Goal: Information Seeking & Learning: Check status

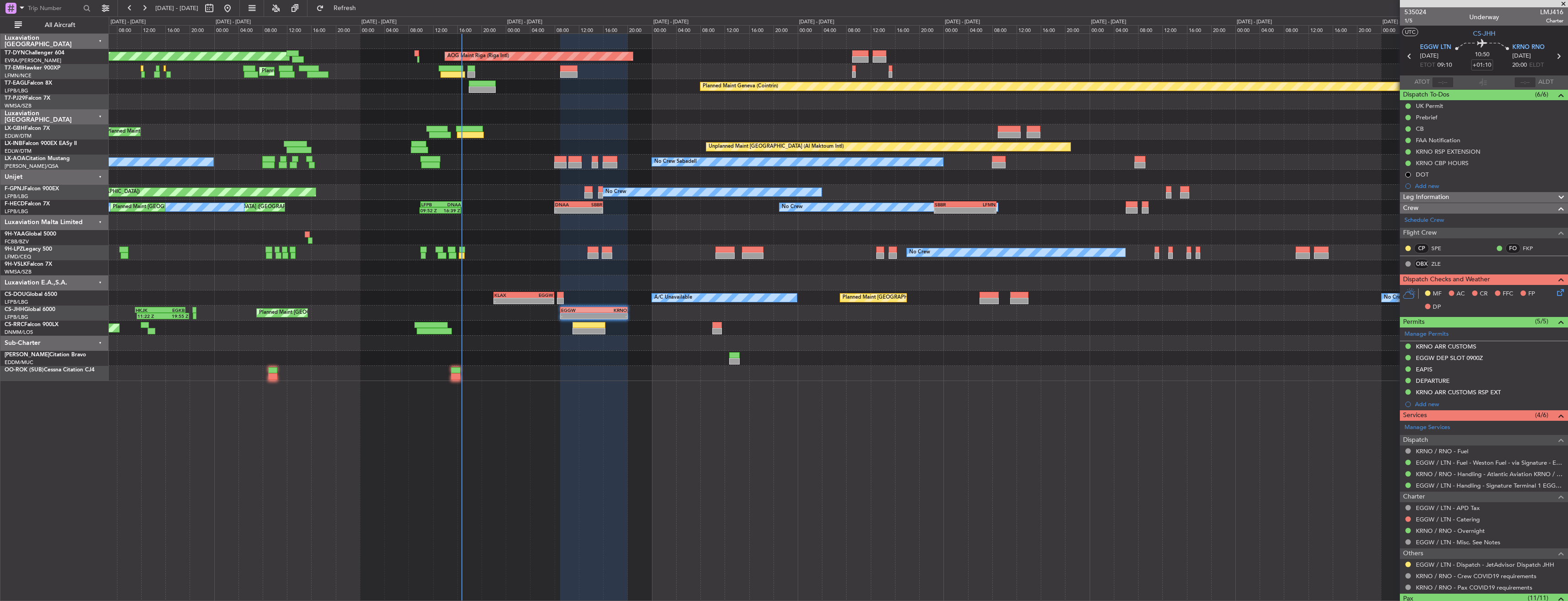
click at [553, 377] on div "AOG Maint Riga (Riga Intl) Planned Maint [GEOGRAPHIC_DATA]-[GEOGRAPHIC_DATA] Pl…" at bounding box center [837, 208] width 1459 height 347
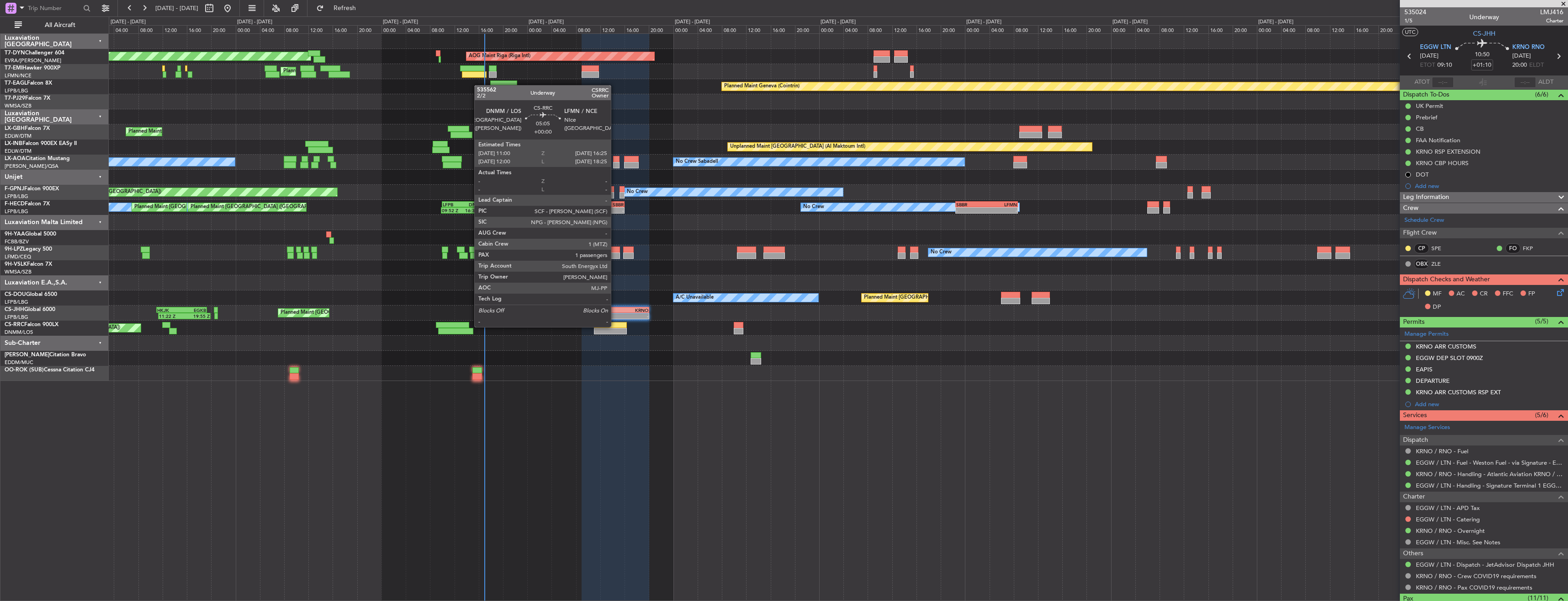
click at [615, 326] on div at bounding box center [610, 324] width 33 height 6
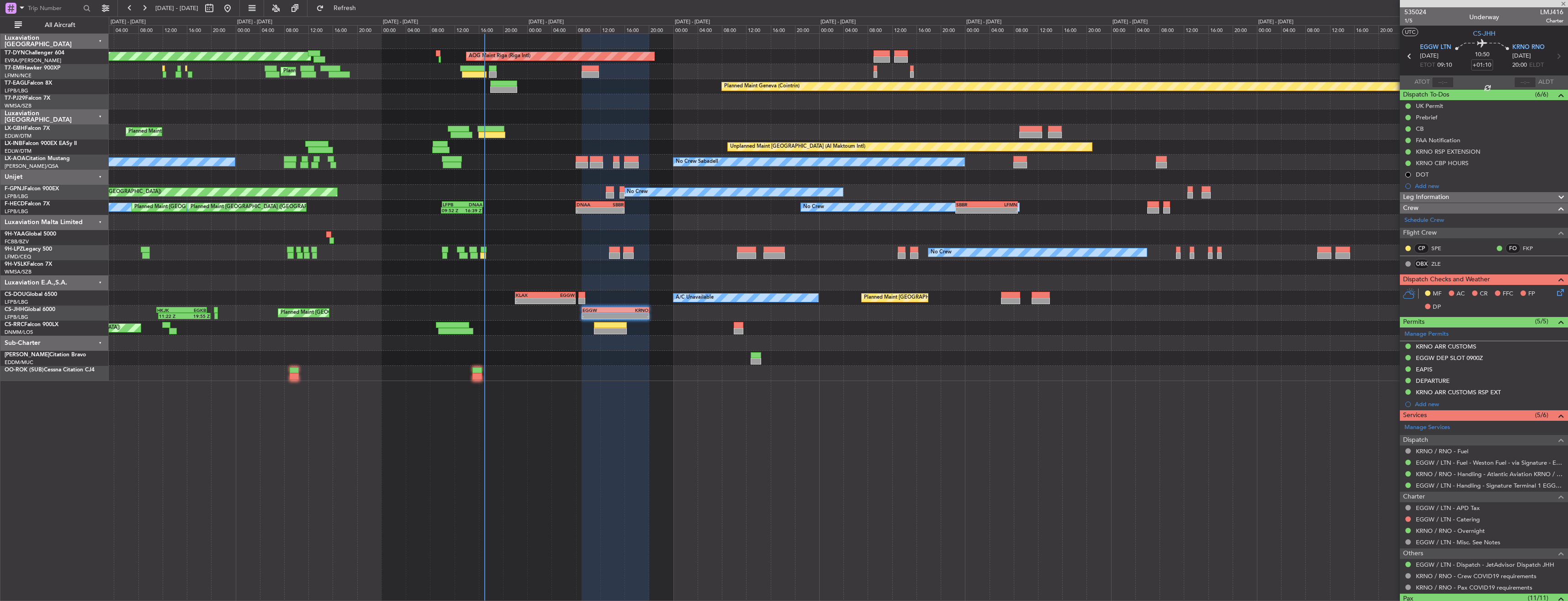
type input "1"
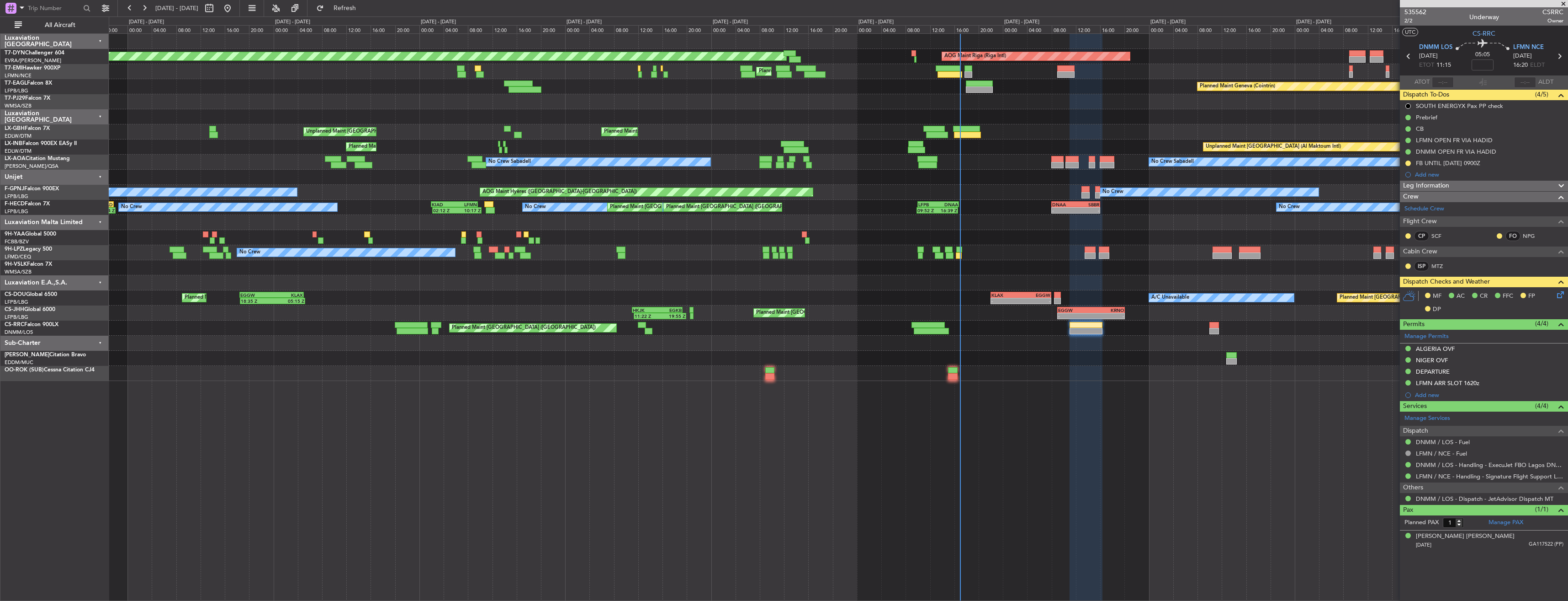
click at [709, 169] on div "No Crew Sabadell No Crew Sabadell No Crew Luxembourg (Findel)" at bounding box center [837, 162] width 1459 height 15
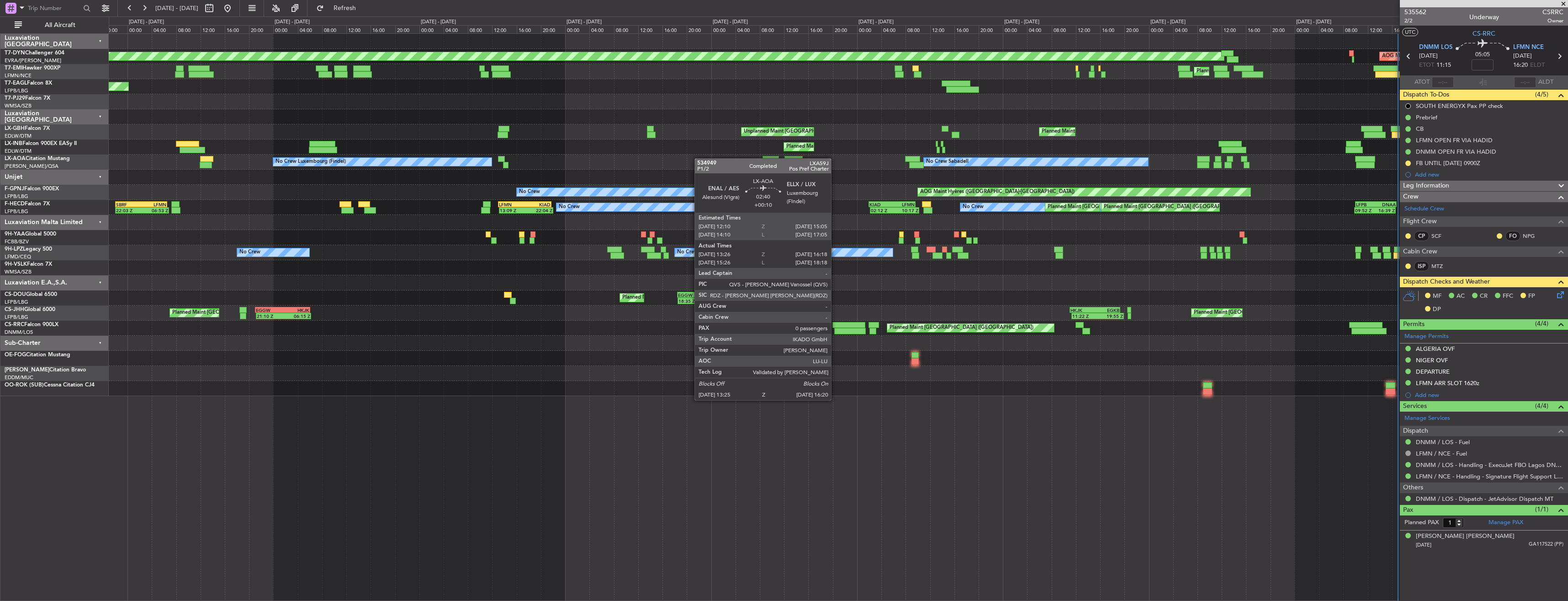
click at [1009, 162] on div "No Crew Sabadell No Crew Luxembourg (Findel) No Crew Sabadell" at bounding box center [837, 162] width 1459 height 15
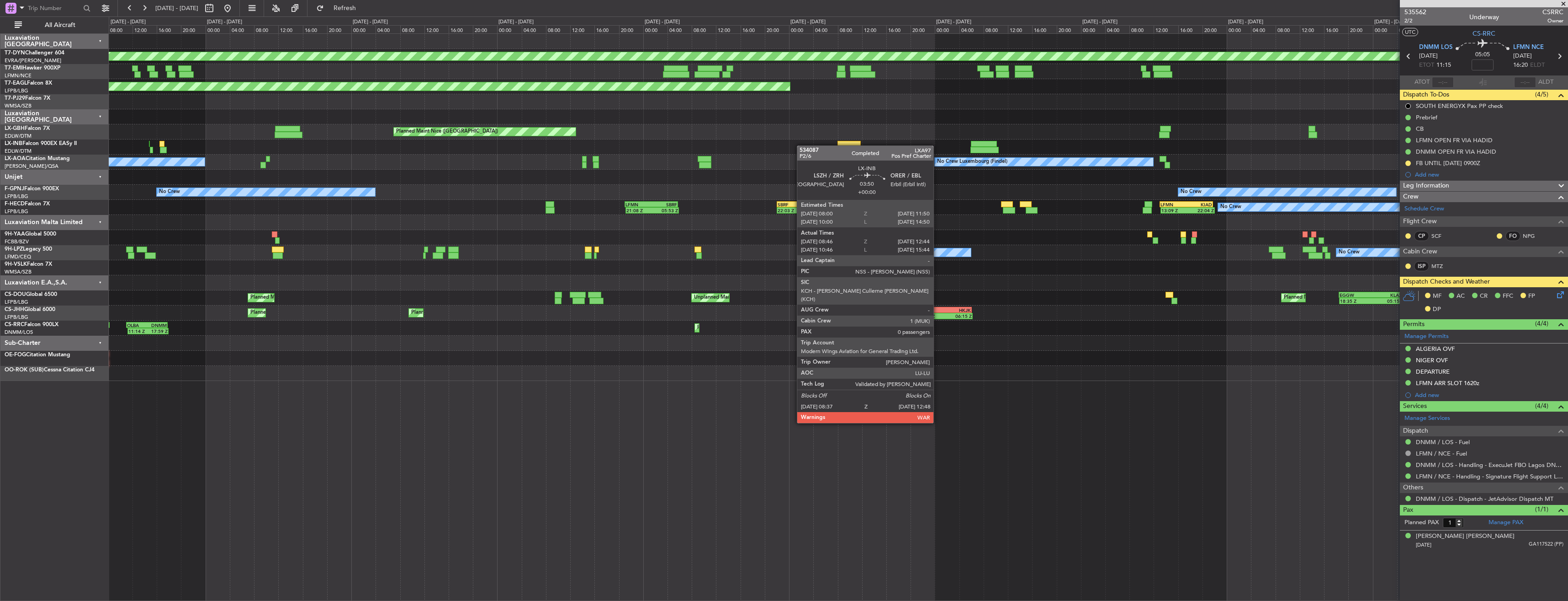
click at [852, 146] on div "Planned Maint [GEOGRAPHIC_DATA]-[GEOGRAPHIC_DATA] Planned Maint [PERSON_NAME] P…" at bounding box center [837, 208] width 1459 height 347
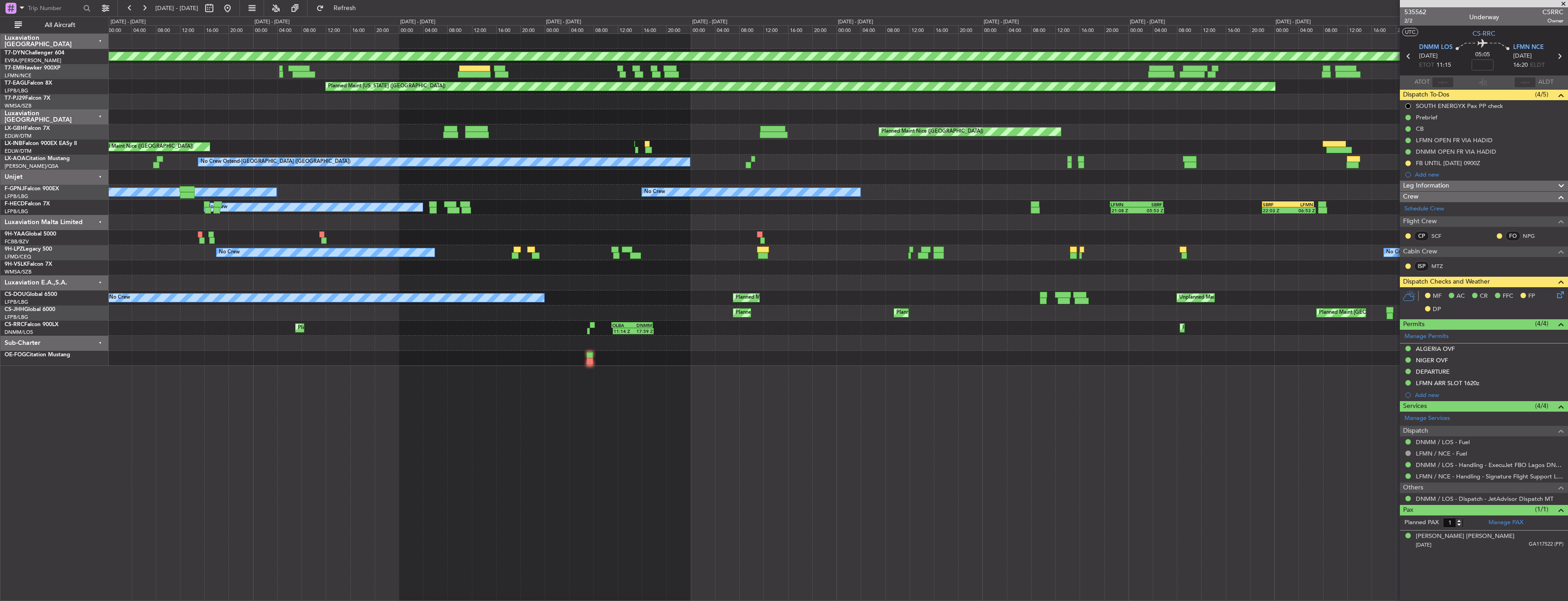
click at [1020, 154] on div "Planned Maint [GEOGRAPHIC_DATA]-[GEOGRAPHIC_DATA] A/C Unavailable Planned Maint…" at bounding box center [837, 200] width 1459 height 332
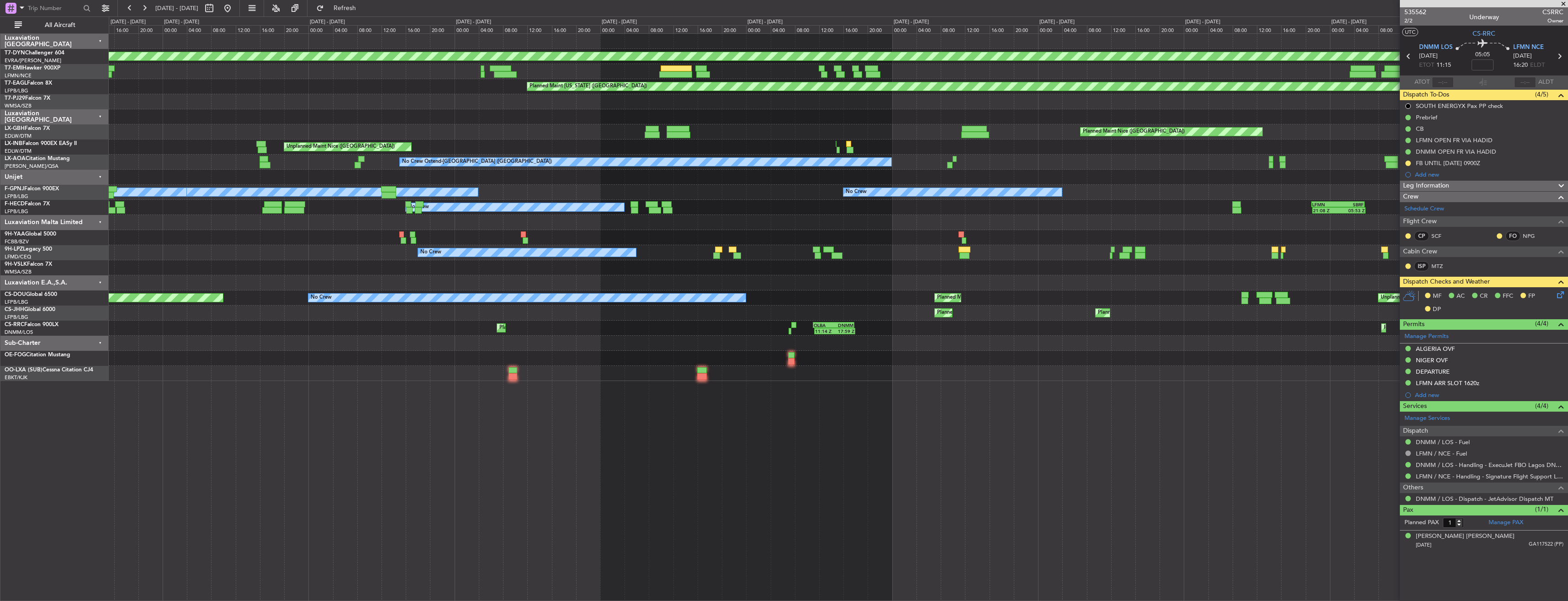
click at [925, 151] on div "Planned Maint [GEOGRAPHIC_DATA]-[GEOGRAPHIC_DATA] A/C Unavailable Planned Maint…" at bounding box center [837, 208] width 1459 height 347
click at [849, 168] on div "Planned Maint [GEOGRAPHIC_DATA]-[GEOGRAPHIC_DATA] A/C Unavailable Planned Maint…" at bounding box center [837, 208] width 1459 height 347
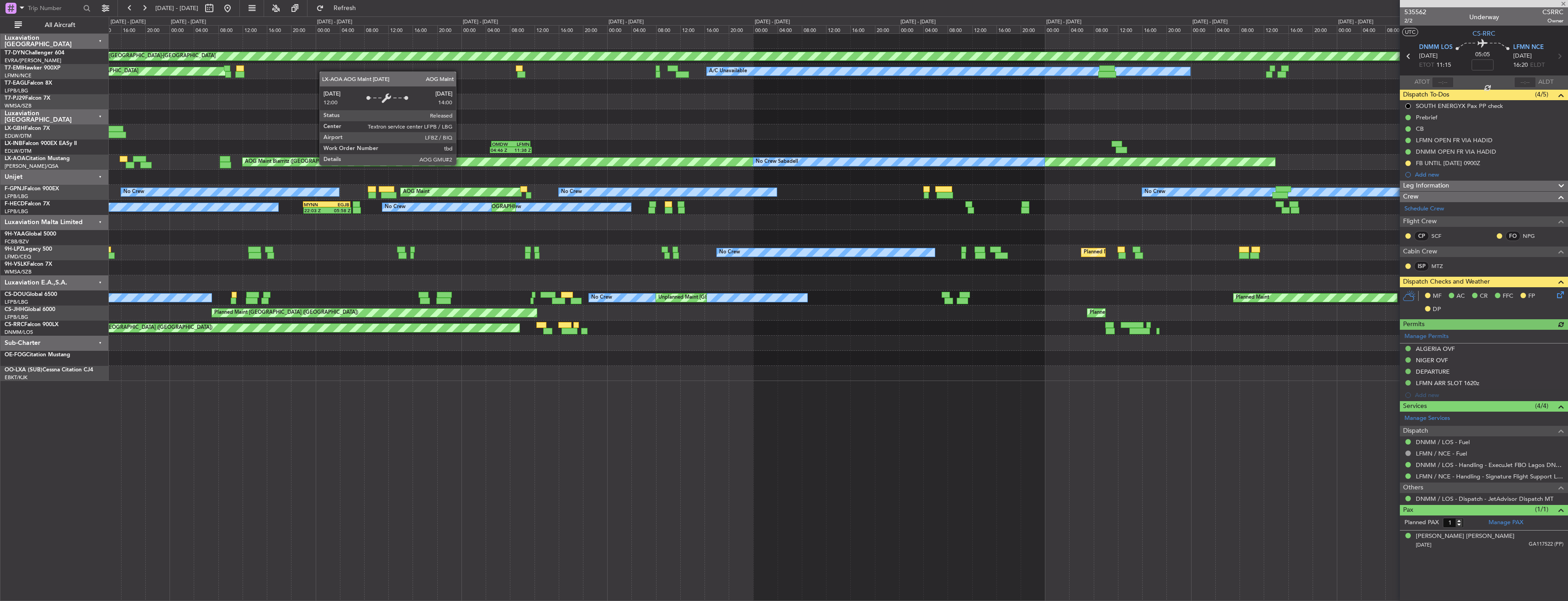
click at [1091, 158] on div "AOG Maint Biarritz ([GEOGRAPHIC_DATA])" at bounding box center [759, 162] width 1033 height 9
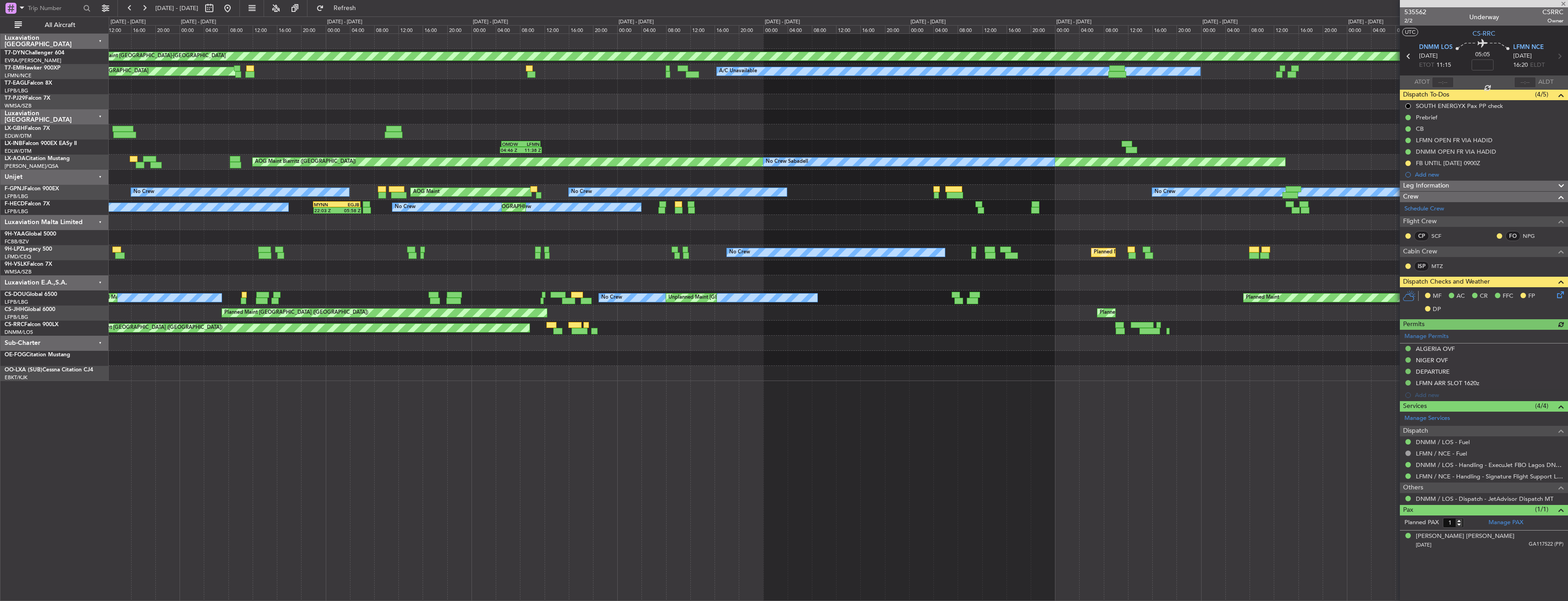
click at [1143, 162] on div "AOG Maint Biarritz ([GEOGRAPHIC_DATA]) No Crew Sabadell No Crew Ostend-[GEOGRAP…" at bounding box center [837, 162] width 1459 height 15
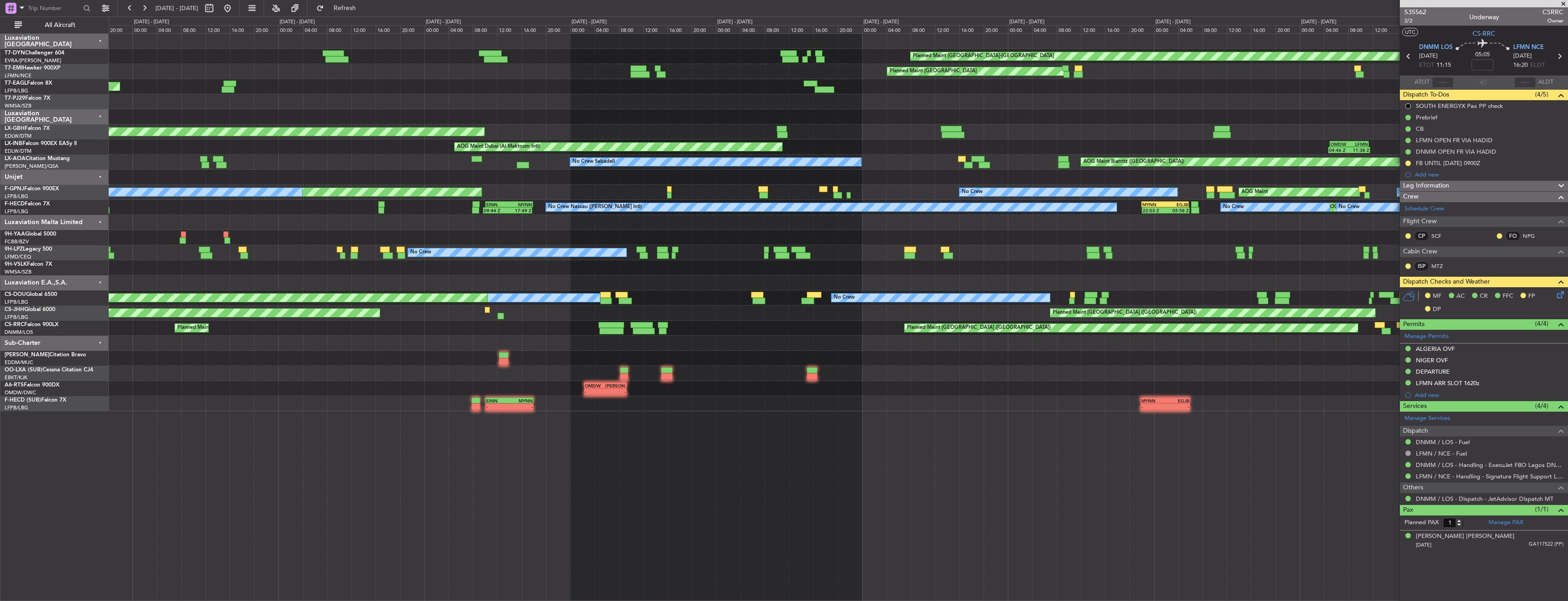
click at [1121, 153] on div "Planned Maint [GEOGRAPHIC_DATA]-[GEOGRAPHIC_DATA] Planned Maint [GEOGRAPHIC_DAT…" at bounding box center [837, 222] width 1459 height 377
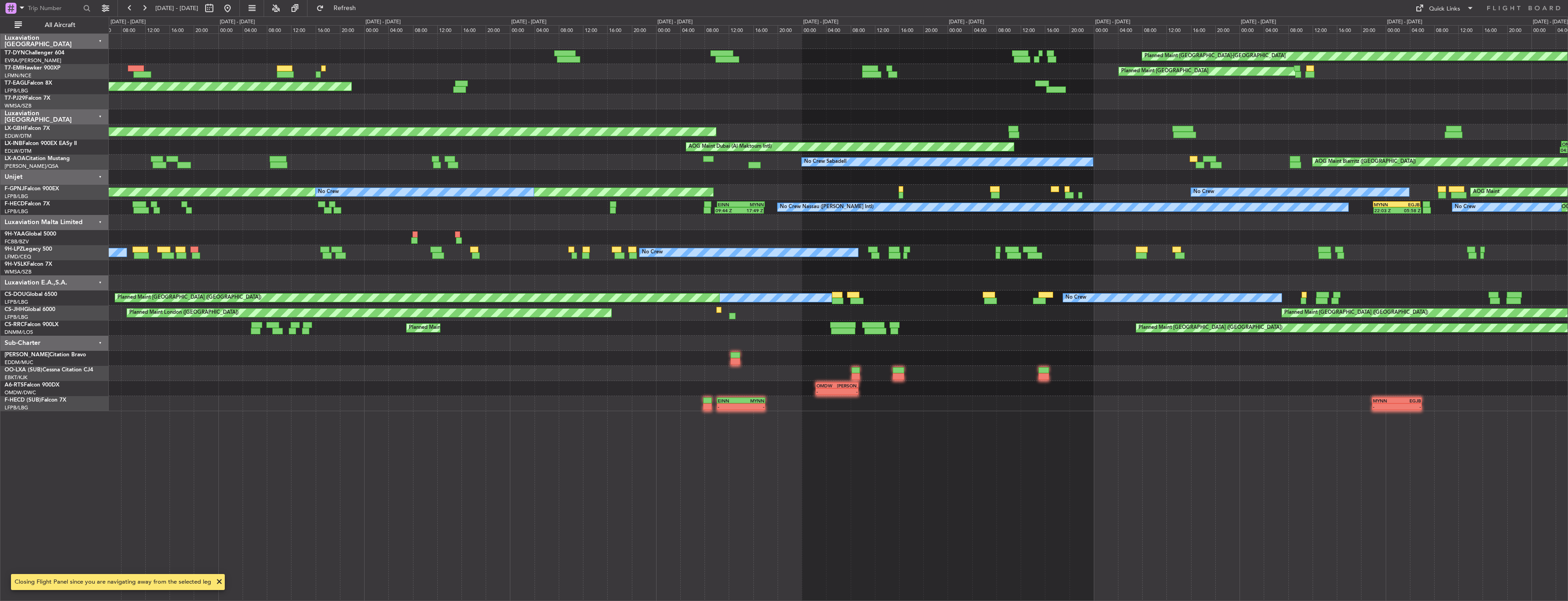
click at [946, 156] on div "AOG Maint Biarritz ([GEOGRAPHIC_DATA]) No Crew Sabadell No Crew Sabadell No Cre…" at bounding box center [837, 162] width 1459 height 15
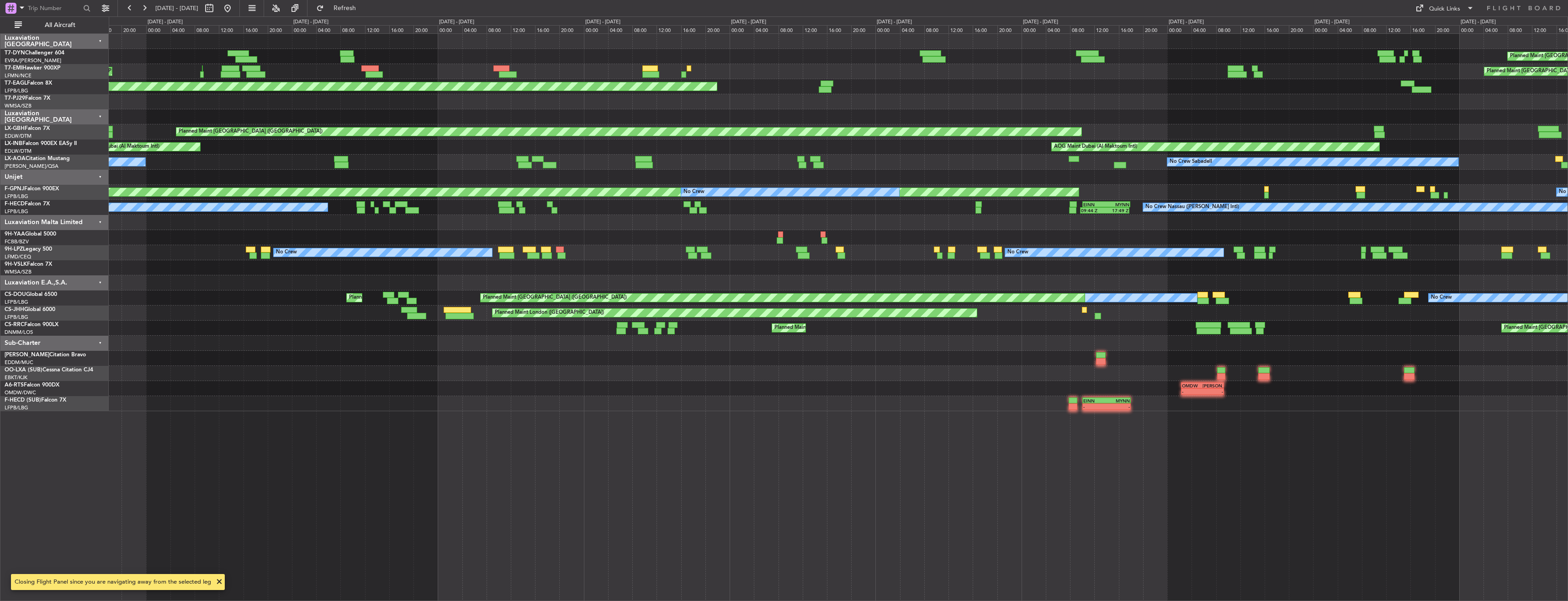
click at [734, 155] on div "Planned Maint [GEOGRAPHIC_DATA]-[GEOGRAPHIC_DATA] Planned Maint [GEOGRAPHIC_DAT…" at bounding box center [837, 222] width 1459 height 377
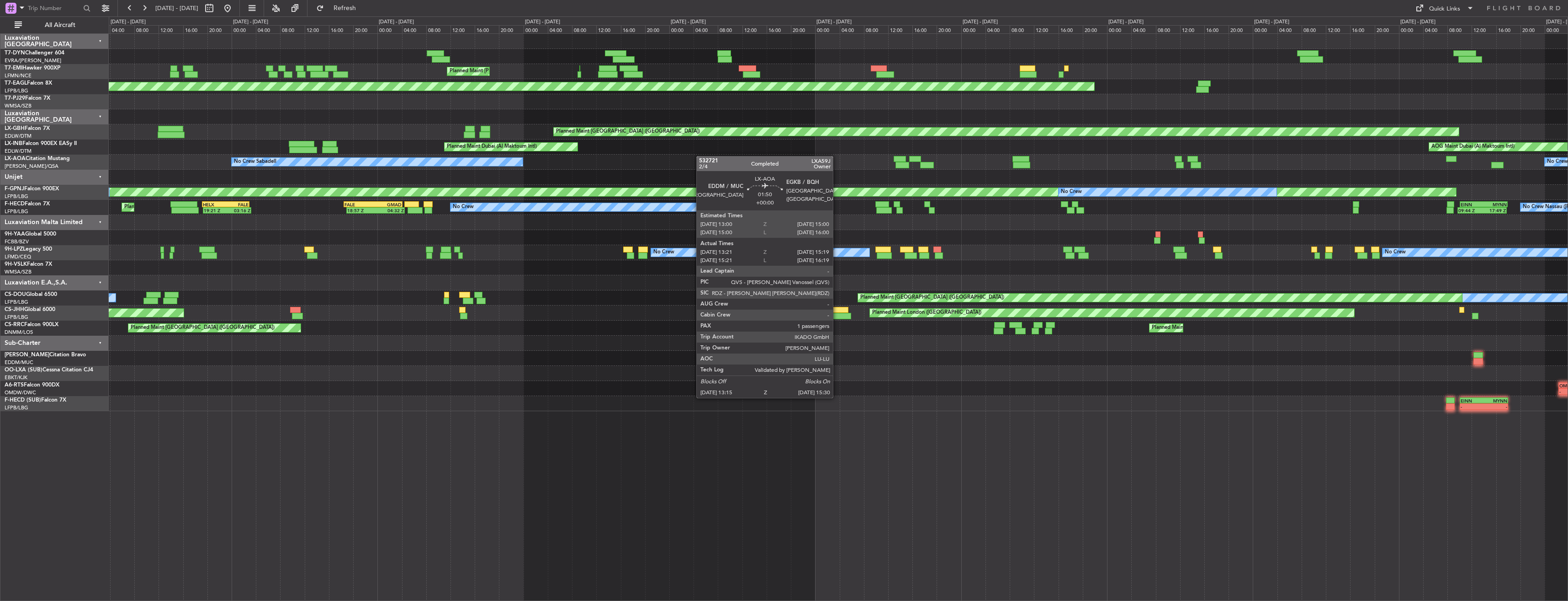
click at [901, 156] on div "No Crew Sabadell No Crew Sabadell" at bounding box center [837, 162] width 1459 height 15
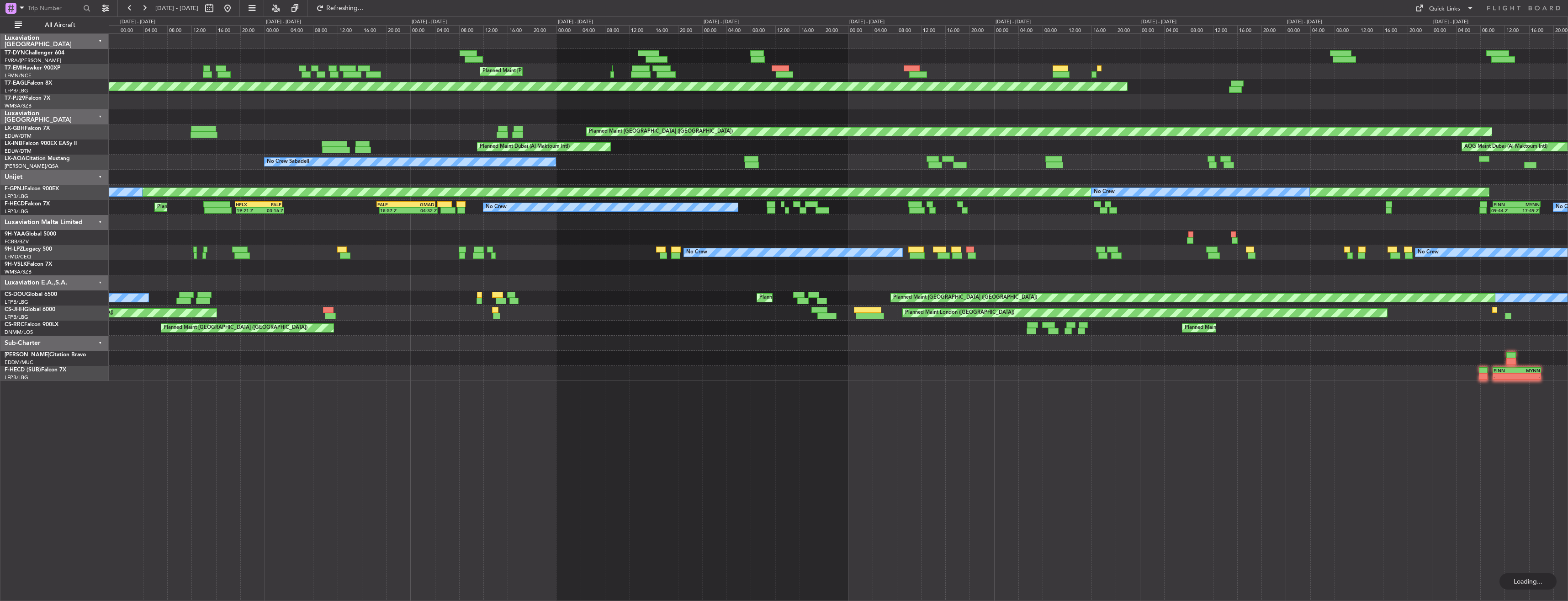
click at [1099, 141] on div "Planned Maint [GEOGRAPHIC_DATA]-[GEOGRAPHIC_DATA] Planned Maint [PERSON_NAME] P…" at bounding box center [837, 208] width 1459 height 347
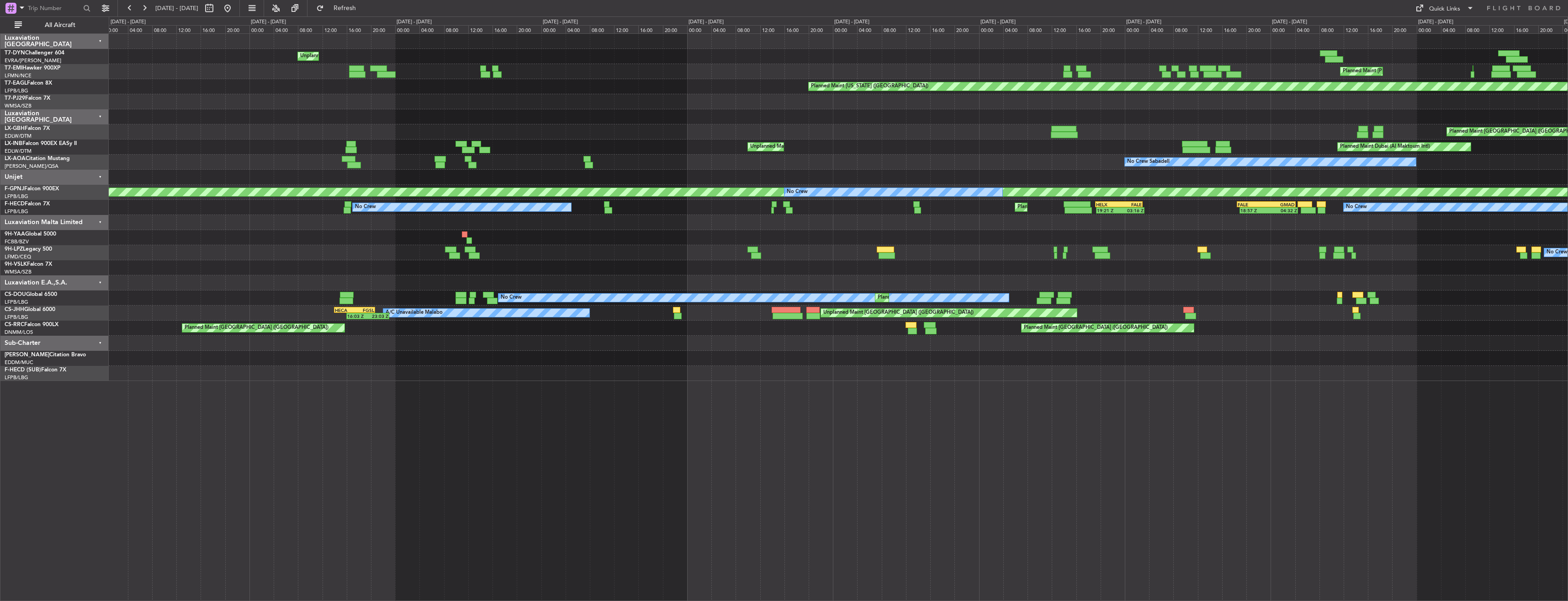
click at [1083, 144] on div "Planned Maint Dubai (Al Maktoum Intl) Unplanned Maint [GEOGRAPHIC_DATA] ([GEOGR…" at bounding box center [837, 147] width 1459 height 15
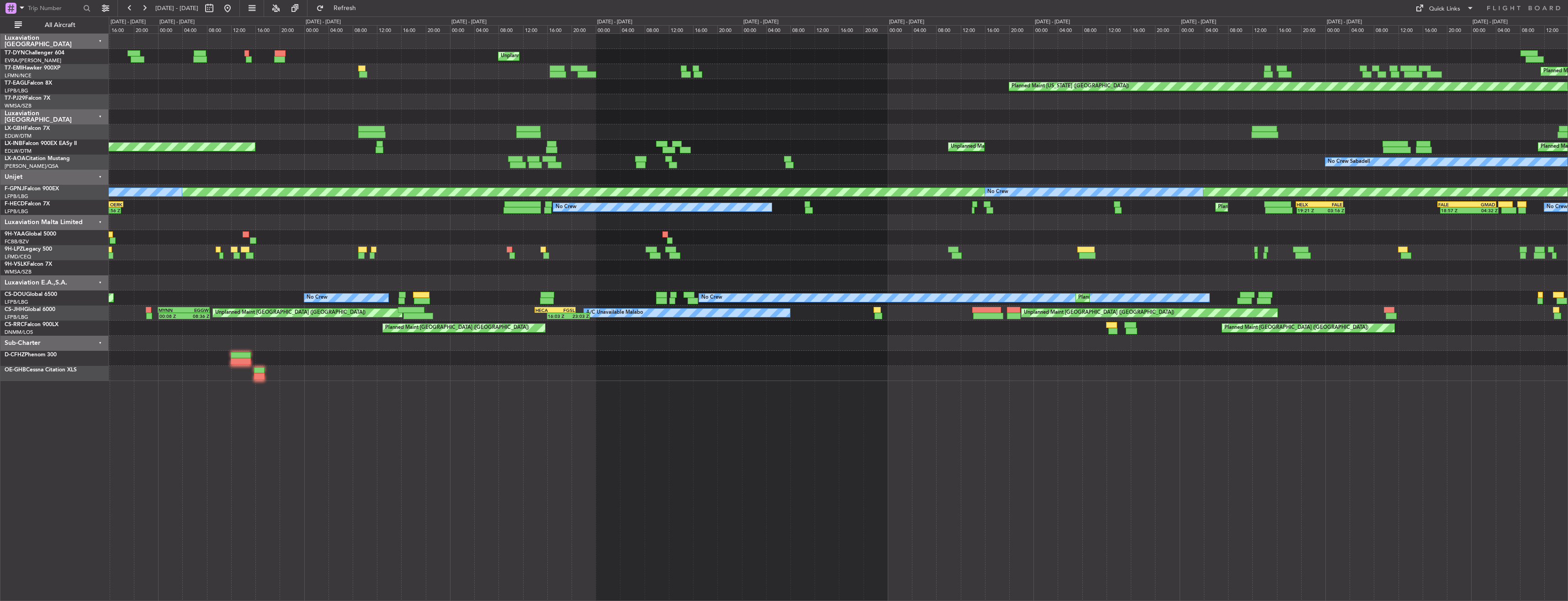
click at [766, 159] on div "No Crew Sabadell" at bounding box center [837, 162] width 1459 height 15
click at [781, 161] on div "No Crew Sabadell" at bounding box center [837, 162] width 1459 height 15
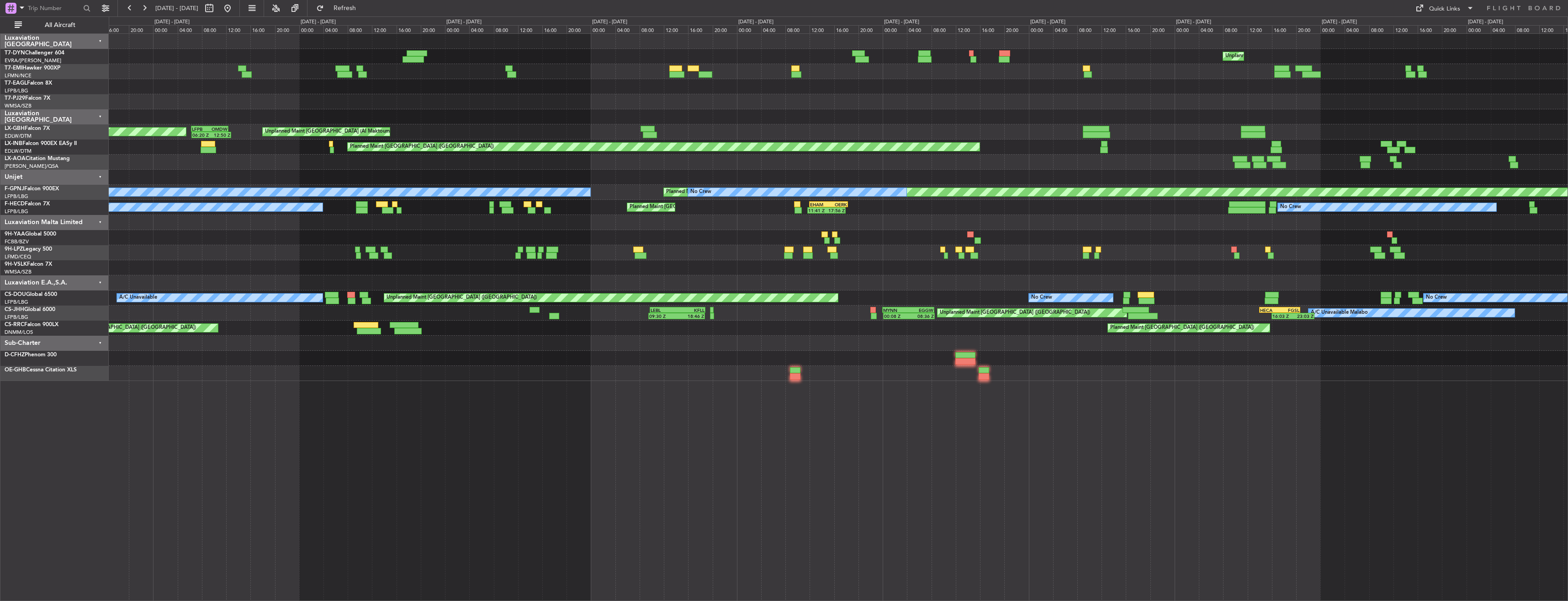
click at [995, 173] on div "Unplanned Maint [GEOGRAPHIC_DATA] (Riga Intl) Planned Maint [US_STATE] ([GEOGRA…" at bounding box center [837, 208] width 1459 height 347
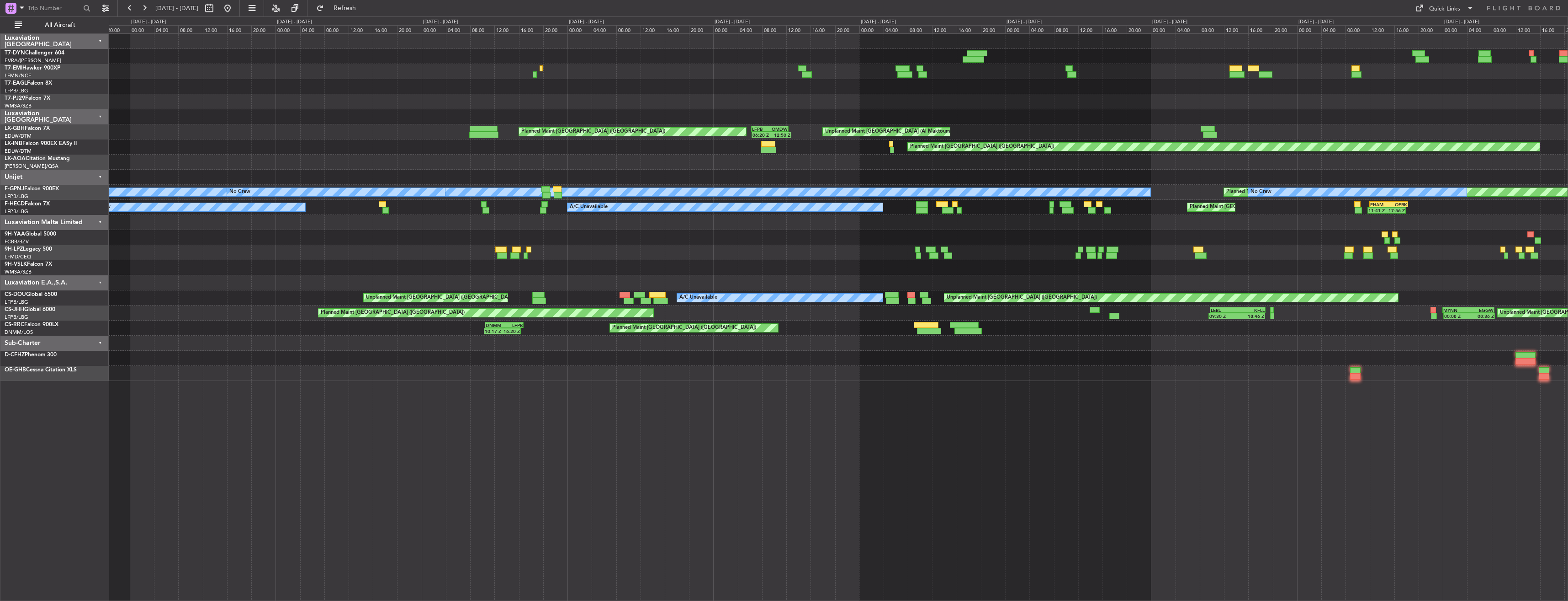
click at [1101, 174] on div at bounding box center [837, 177] width 1459 height 15
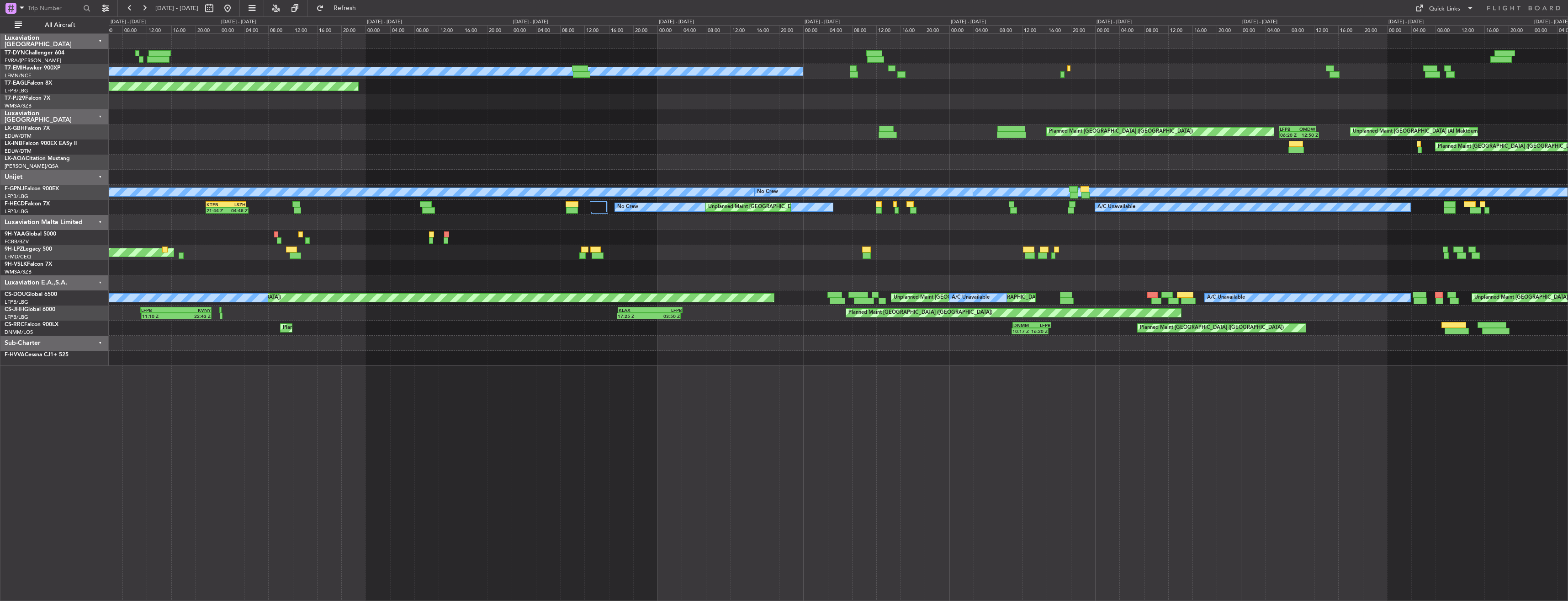
click at [825, 162] on div at bounding box center [837, 162] width 1459 height 15
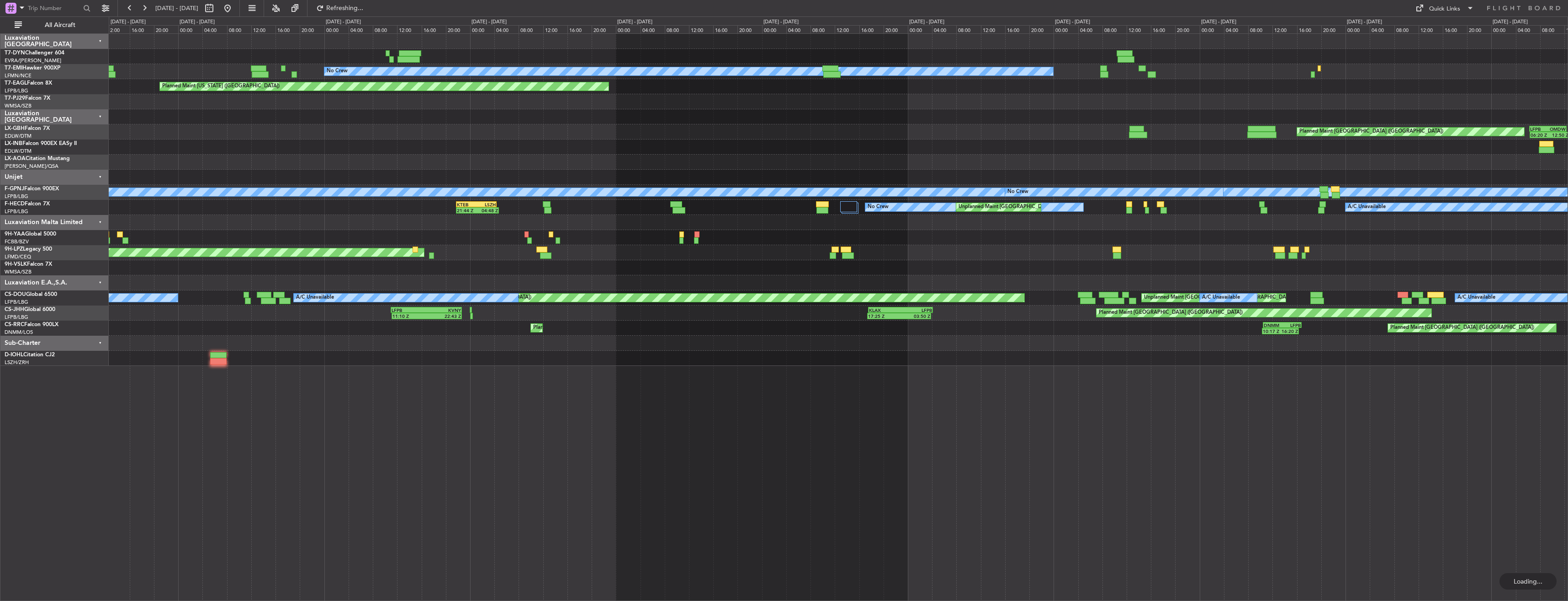
click at [960, 156] on div at bounding box center [837, 162] width 1459 height 15
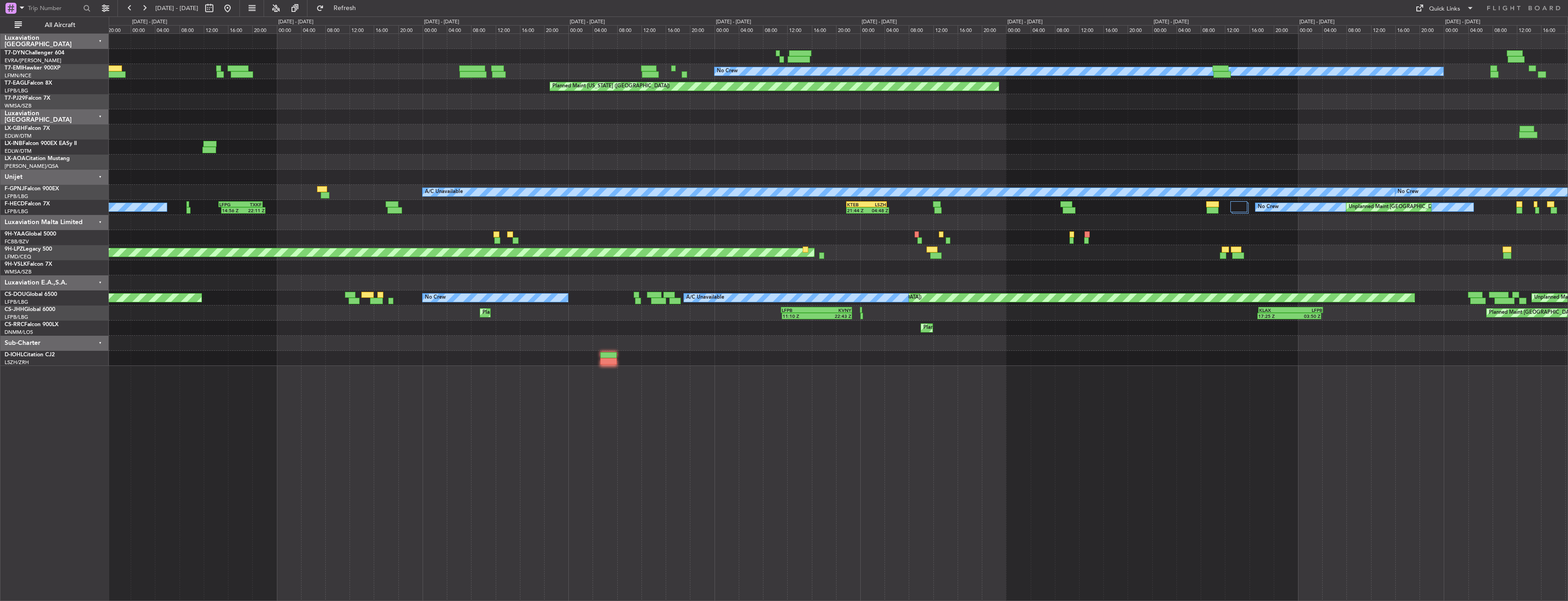
click at [698, 164] on div at bounding box center [837, 162] width 1459 height 15
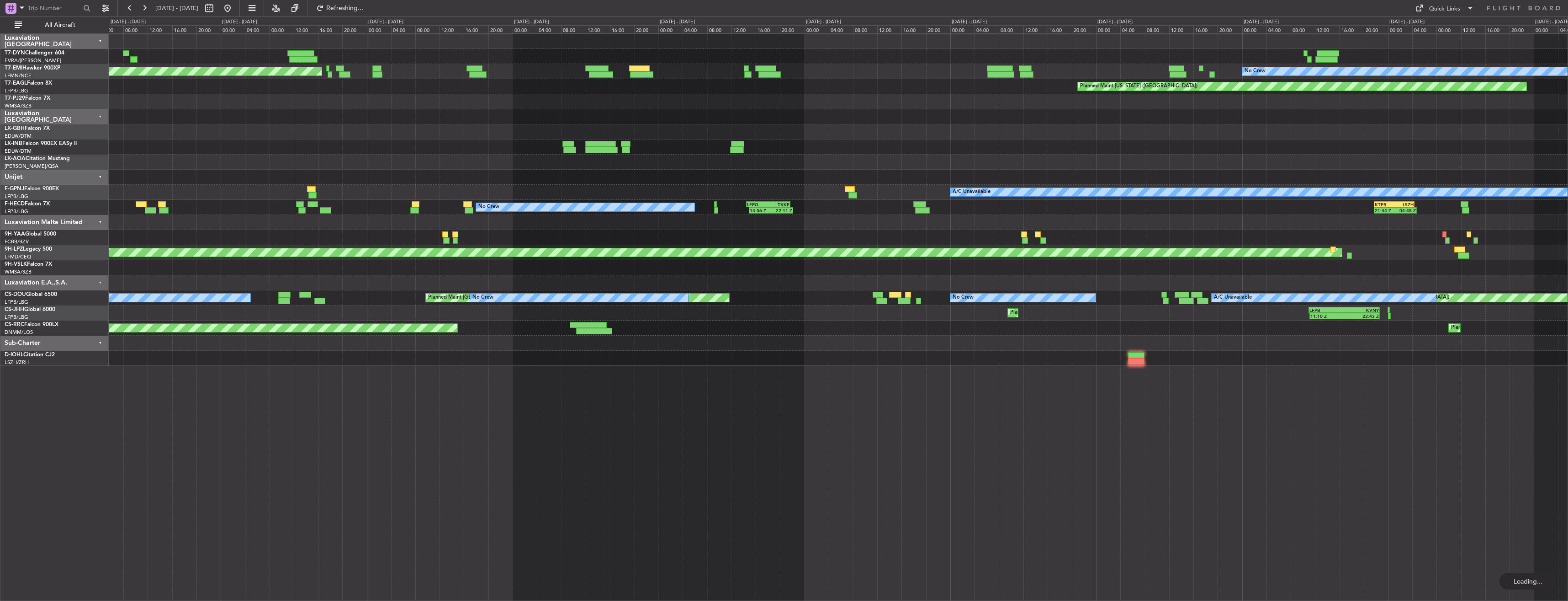
click at [925, 161] on div at bounding box center [837, 162] width 1459 height 15
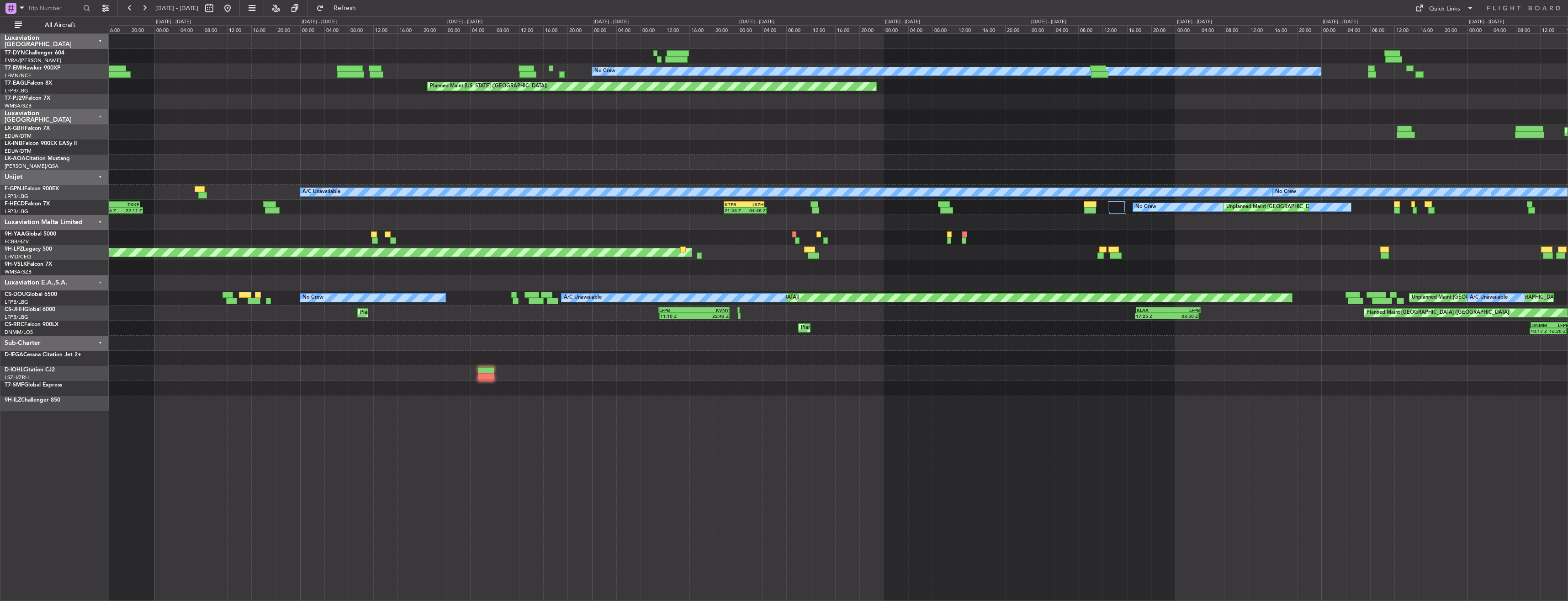
click at [431, 147] on div "No Crew Planned Maint [US_STATE] ([GEOGRAPHIC_DATA]) Planned Maint [GEOGRAPHIC_…" at bounding box center [837, 222] width 1459 height 377
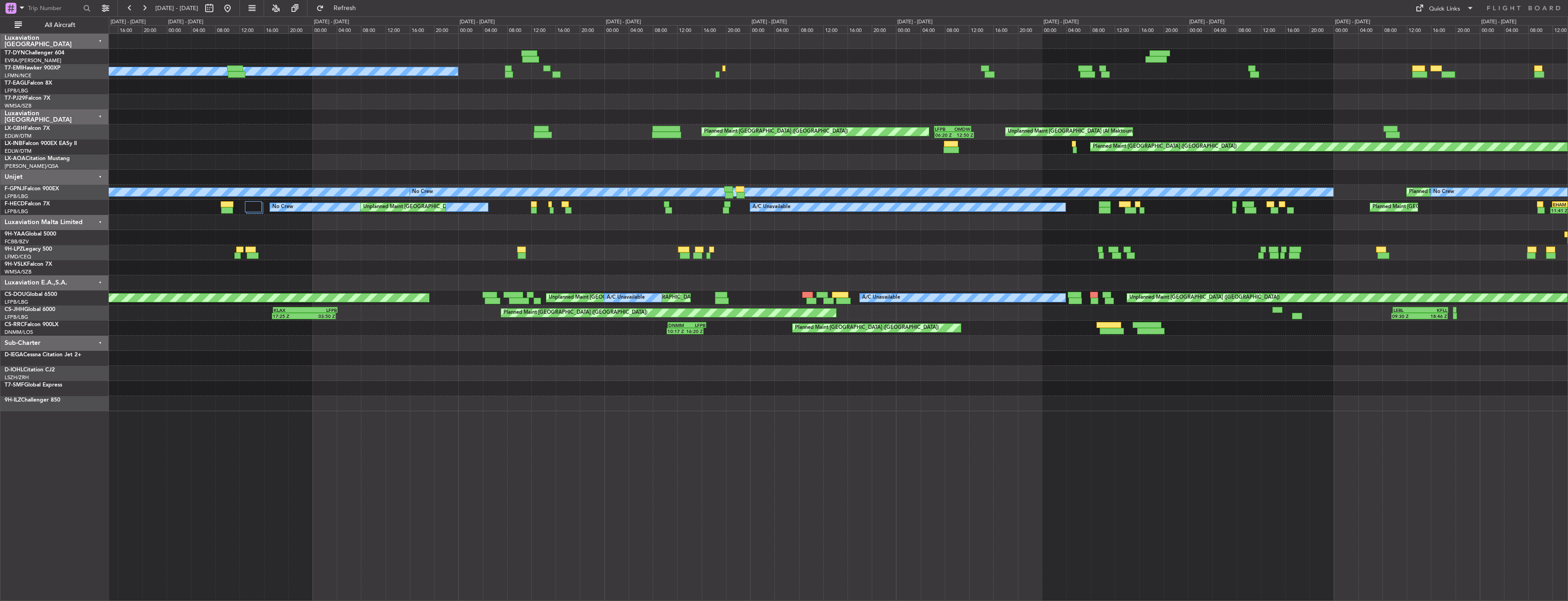
click at [487, 150] on div "No Crew Planned Maint [US_STATE] ([GEOGRAPHIC_DATA]) Planned Maint [GEOGRAPHIC_…" at bounding box center [837, 222] width 1459 height 377
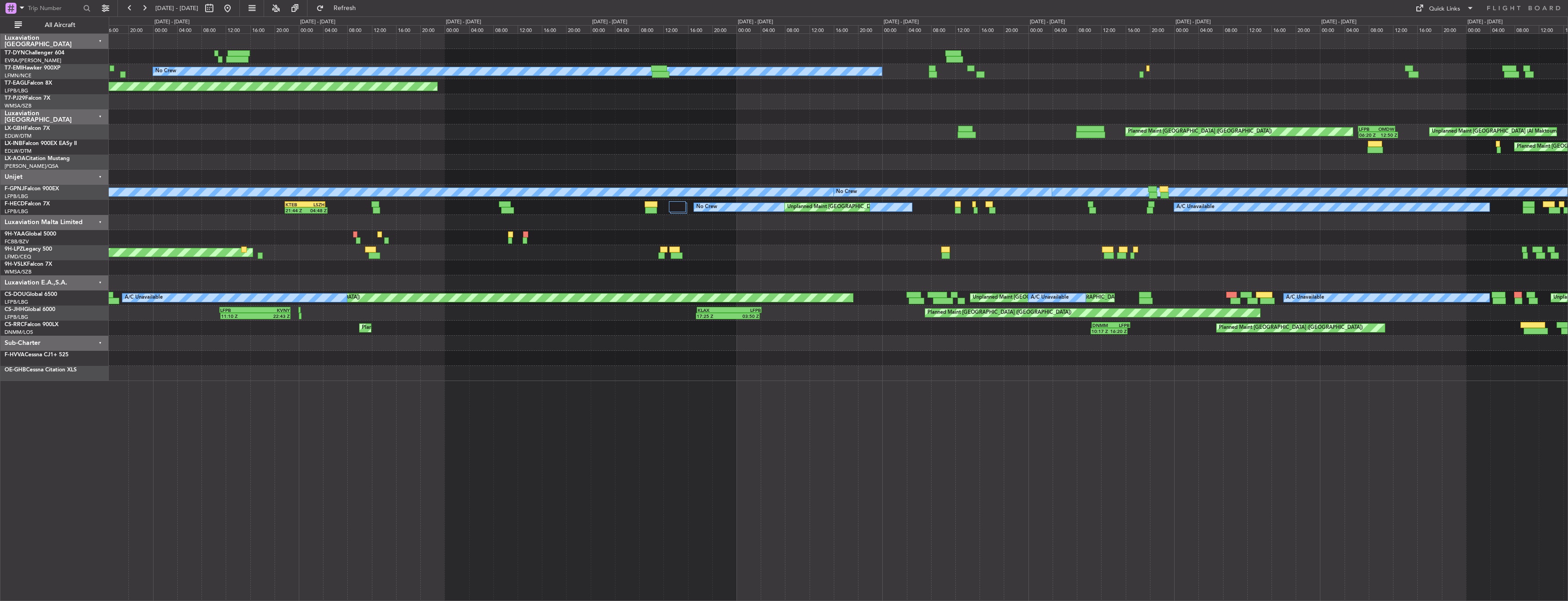
click at [930, 155] on div at bounding box center [837, 162] width 1459 height 15
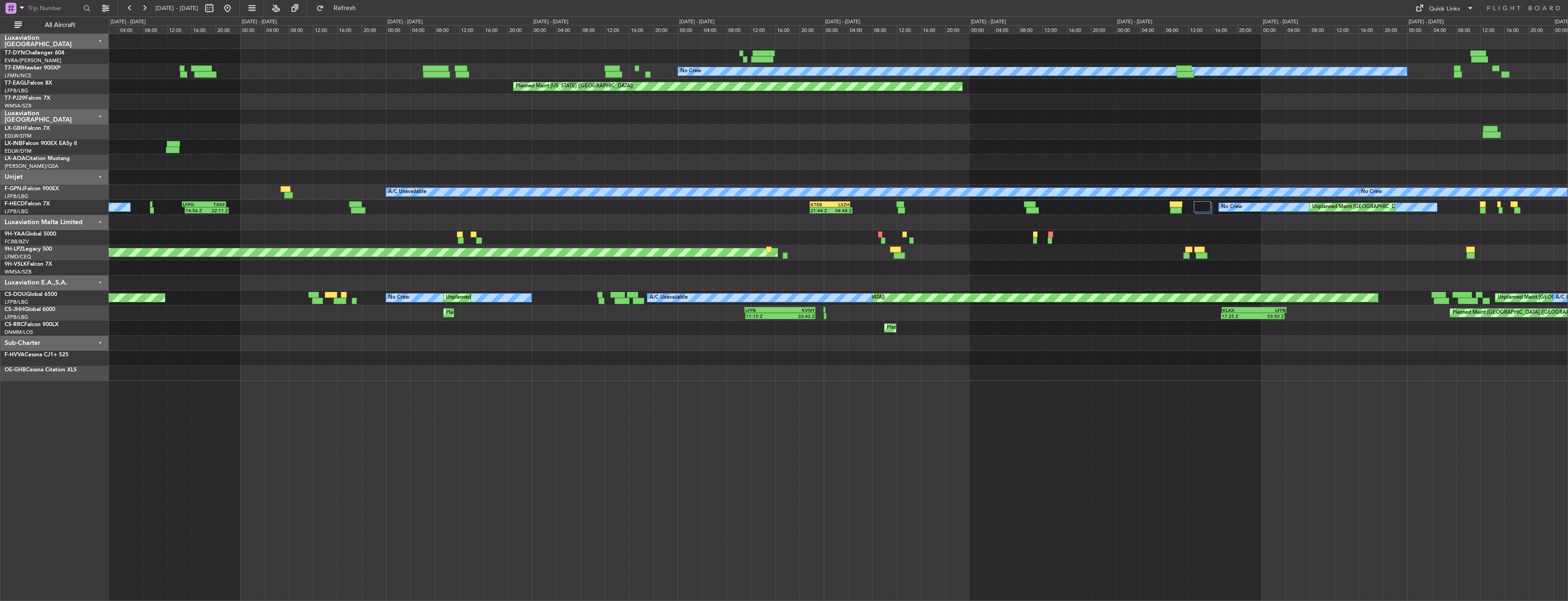
click at [932, 150] on div "No Crew Planned Maint [GEOGRAPHIC_DATA] Planned Maint [US_STATE] ([GEOGRAPHIC_D…" at bounding box center [837, 208] width 1459 height 347
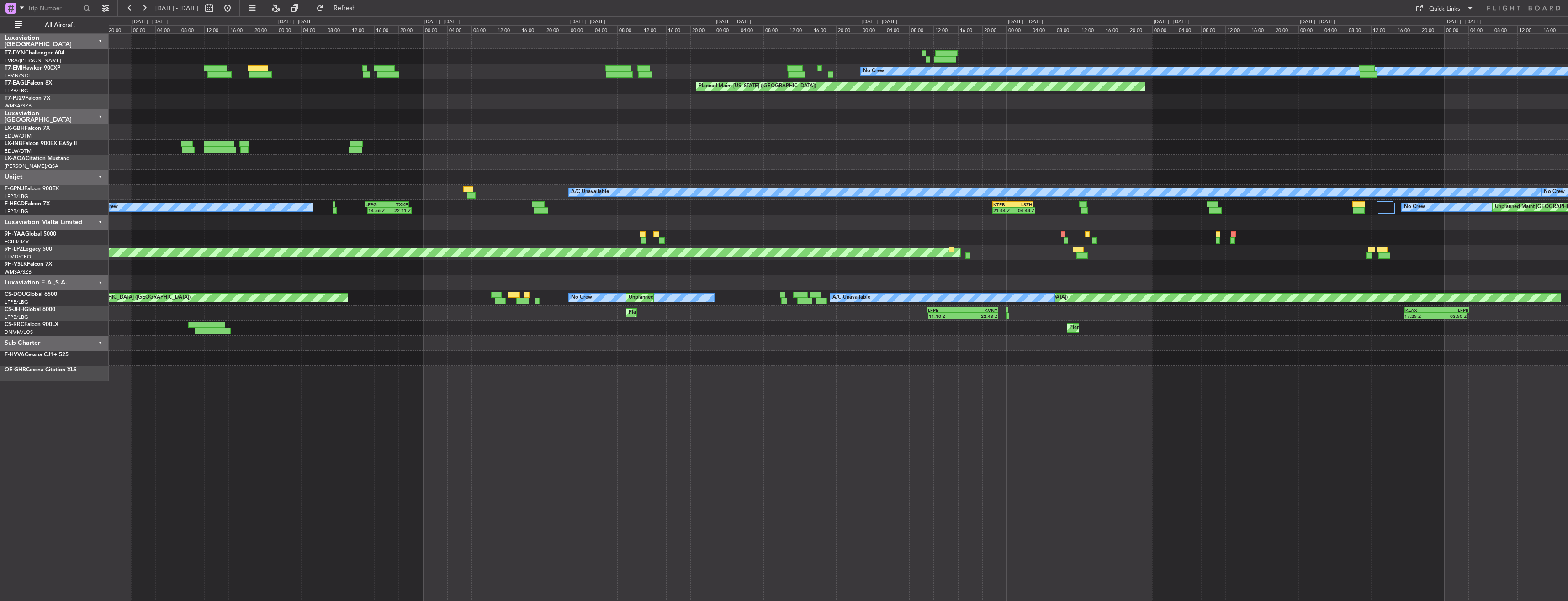
click at [976, 156] on div at bounding box center [837, 162] width 1459 height 15
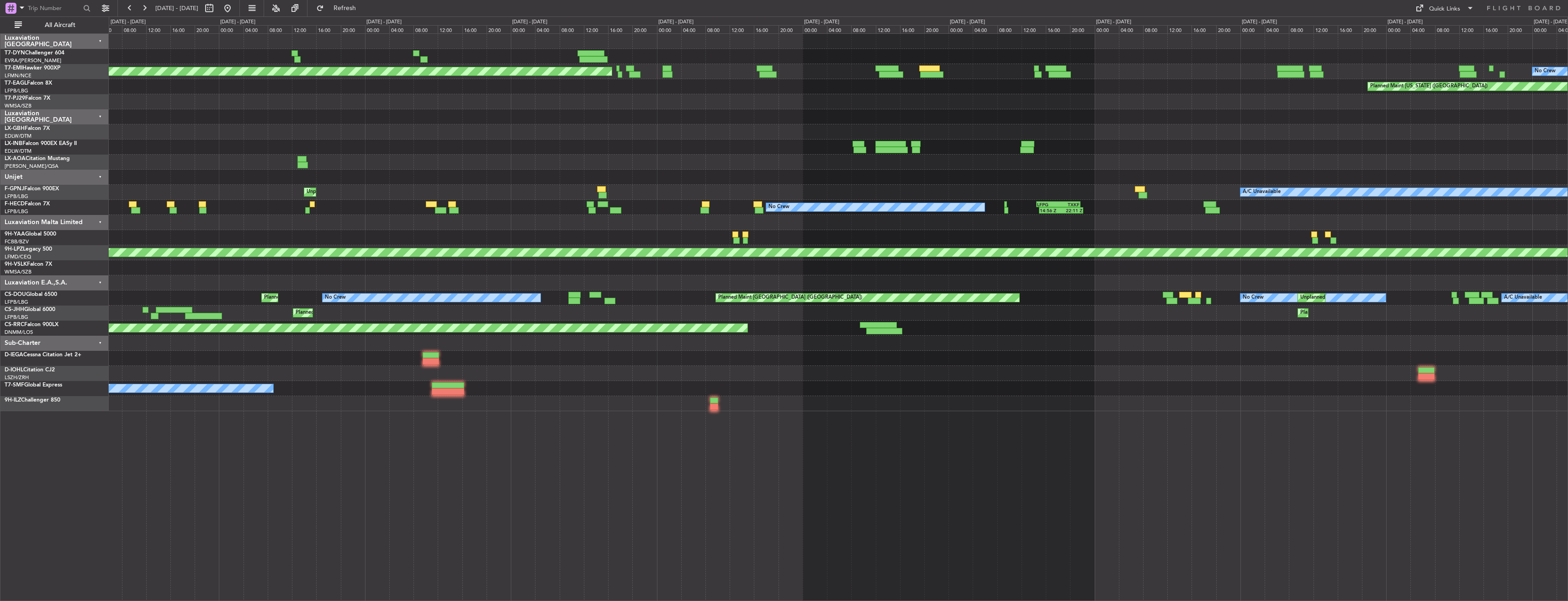
click at [996, 161] on div at bounding box center [837, 162] width 1459 height 15
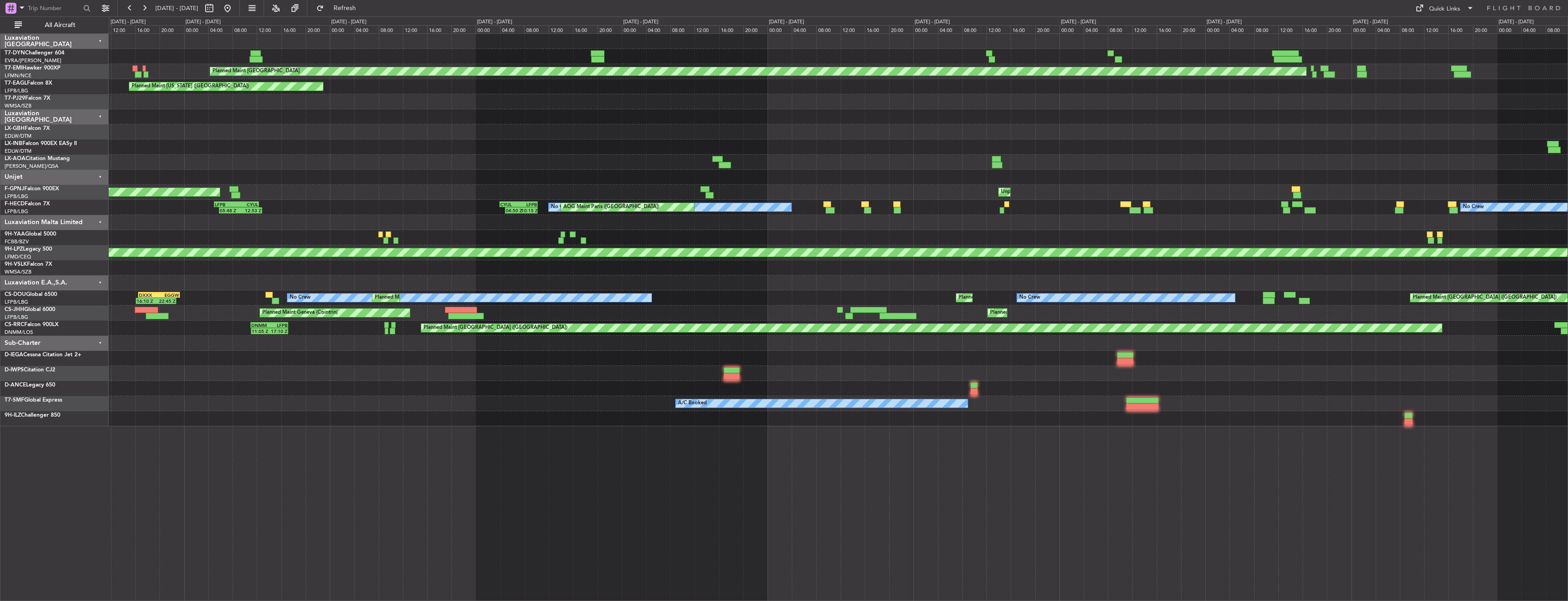
click at [1080, 168] on div at bounding box center [837, 162] width 1459 height 15
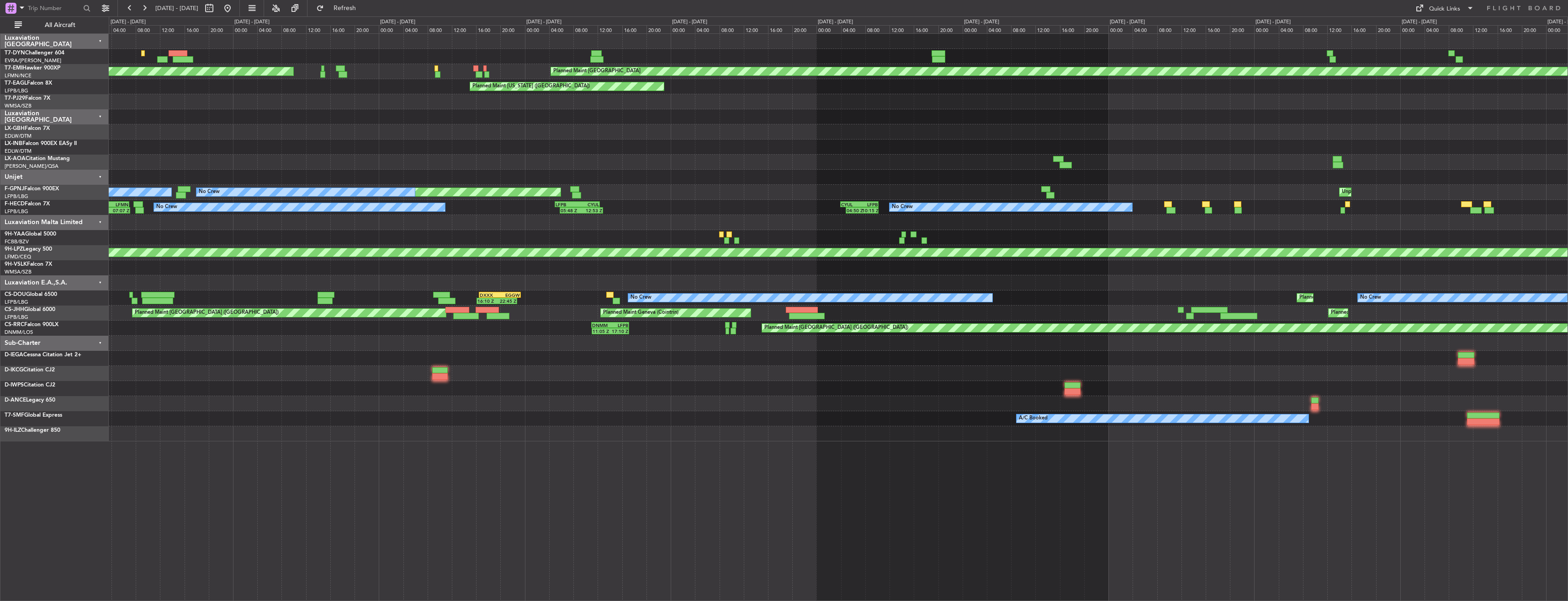
click at [1149, 161] on div at bounding box center [837, 162] width 1459 height 15
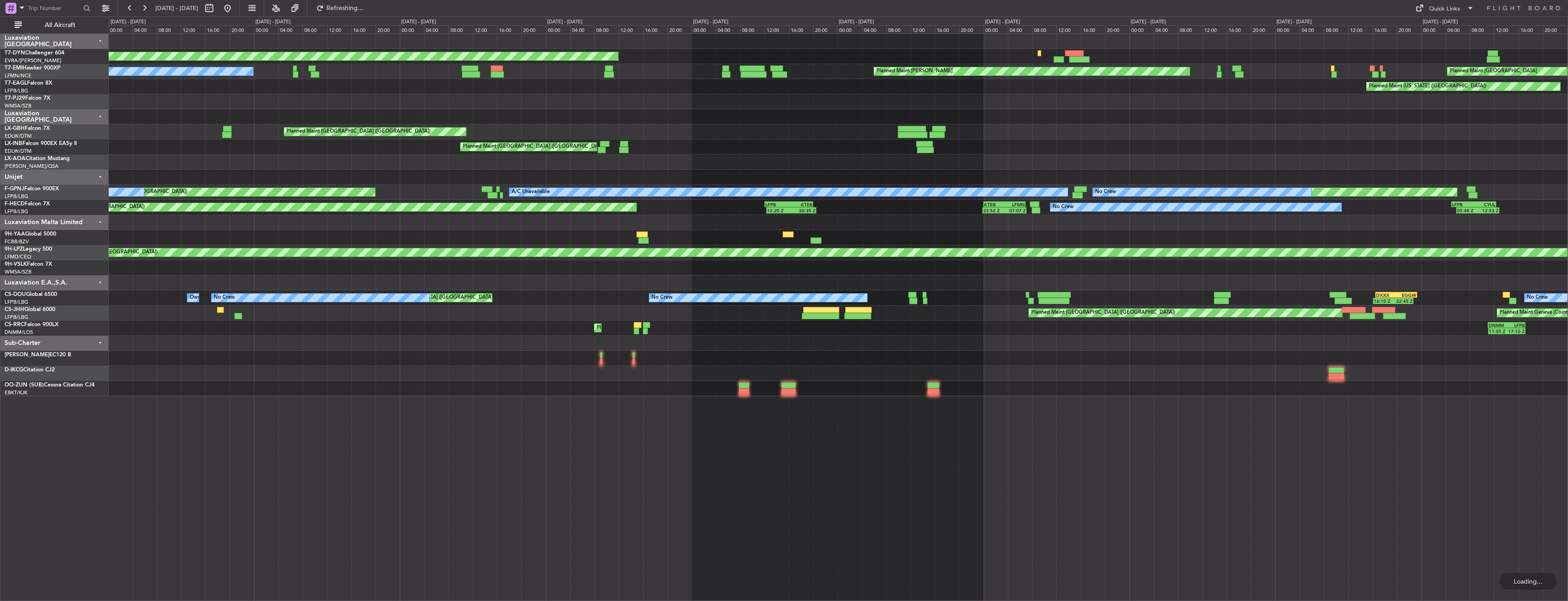
click at [891, 150] on div "Planned Maint Riga (Riga Intl) OMDW 11:00 Z LSZH 17:10 Z 10:59 Z 17:16 Z Planne…" at bounding box center [837, 215] width 1459 height 362
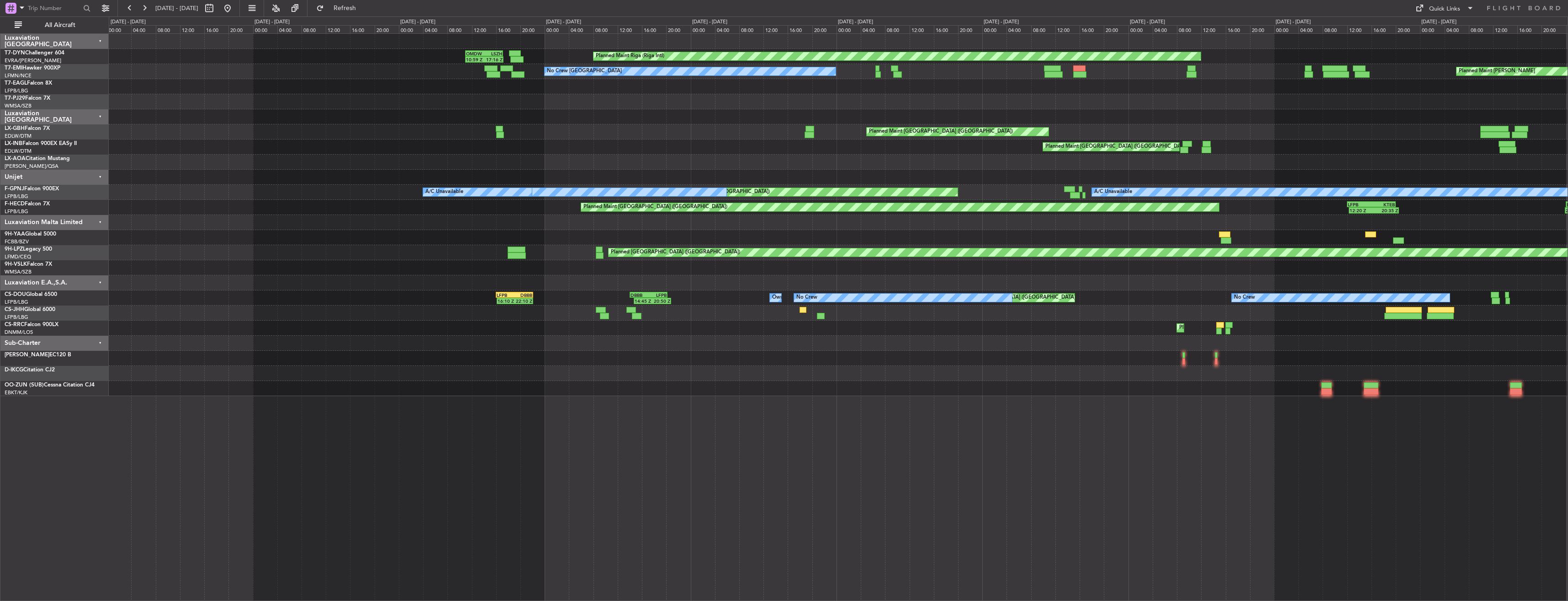
click at [788, 149] on div "Planned Maint Riga (Riga Intl) OMDW 11:00 Z LSZH 17:10 Z 10:59 Z 17:16 Z Planne…" at bounding box center [837, 215] width 1459 height 362
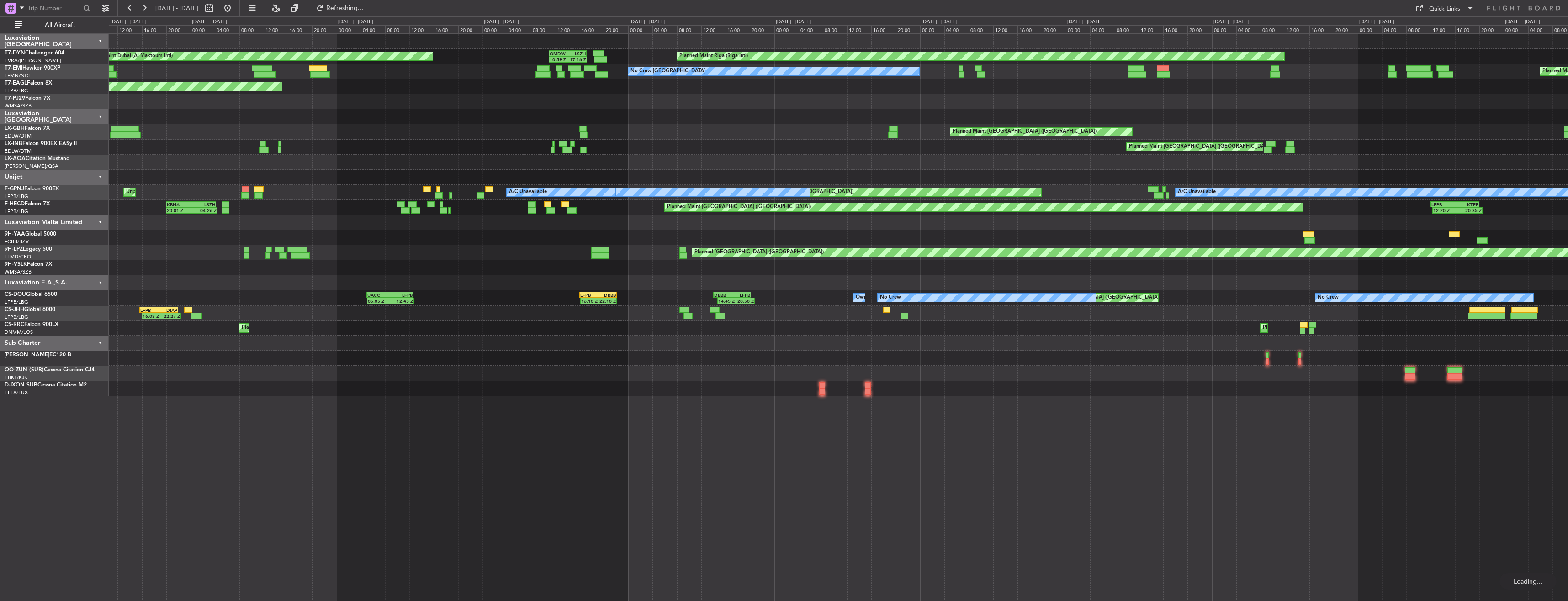
click at [773, 162] on div at bounding box center [837, 162] width 1459 height 15
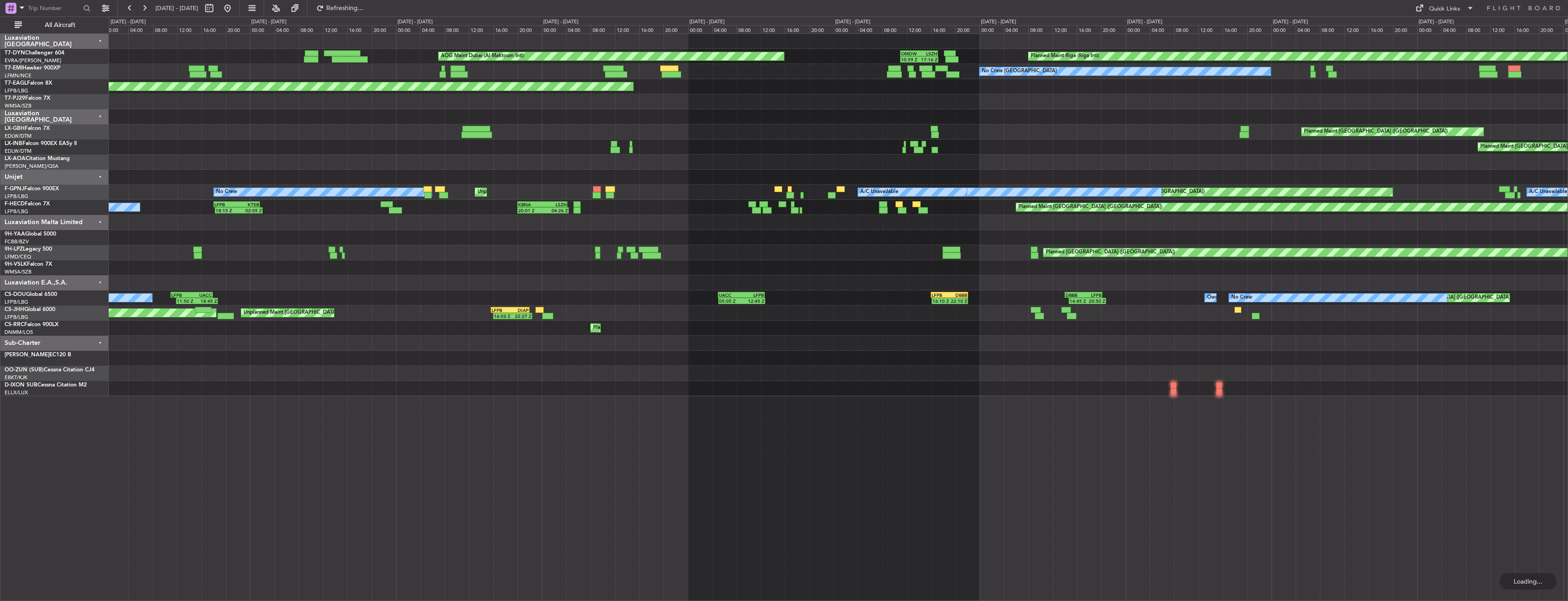
click at [635, 158] on div at bounding box center [837, 162] width 1459 height 15
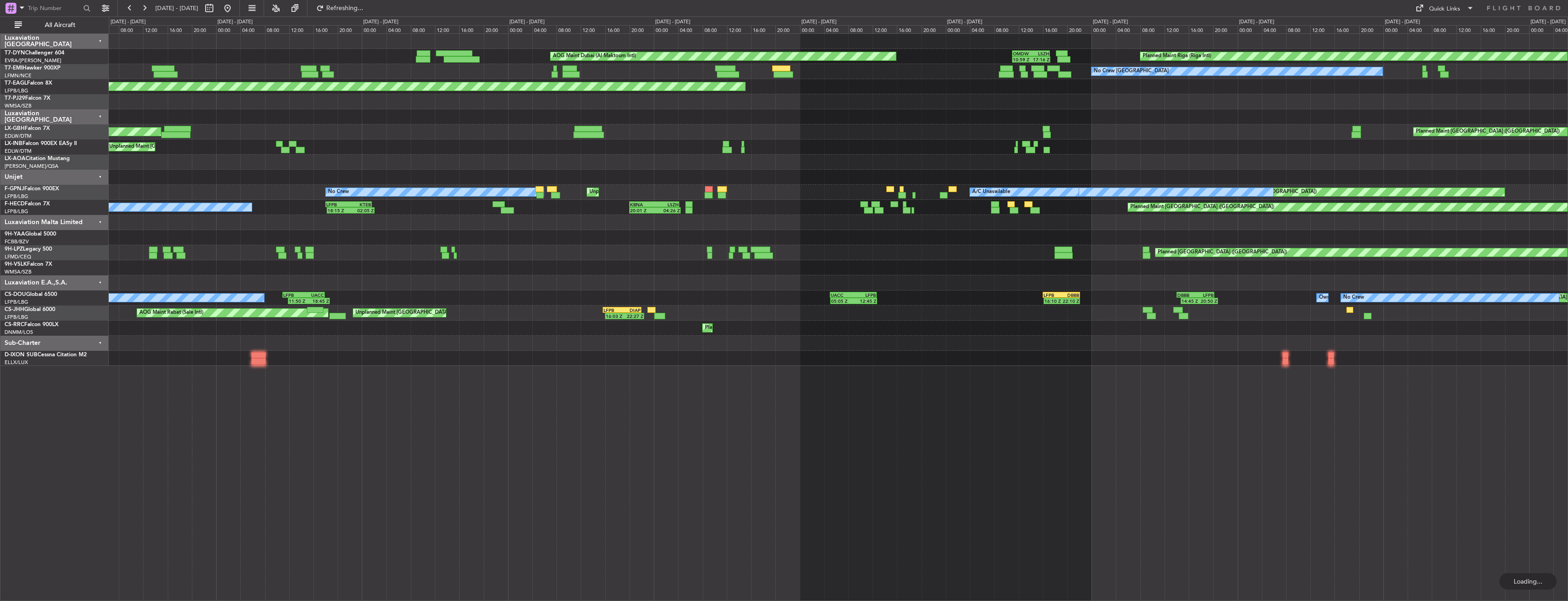
click at [899, 157] on div at bounding box center [837, 162] width 1459 height 15
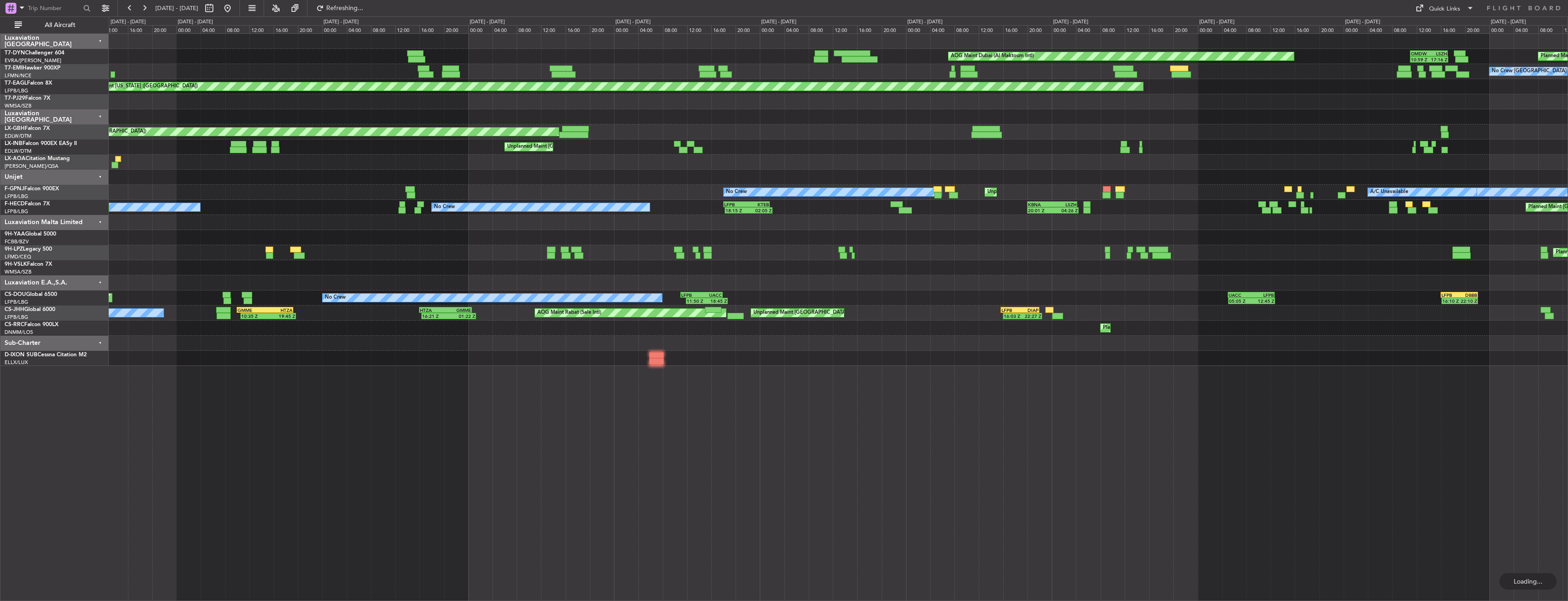
click at [807, 160] on div at bounding box center [837, 162] width 1459 height 15
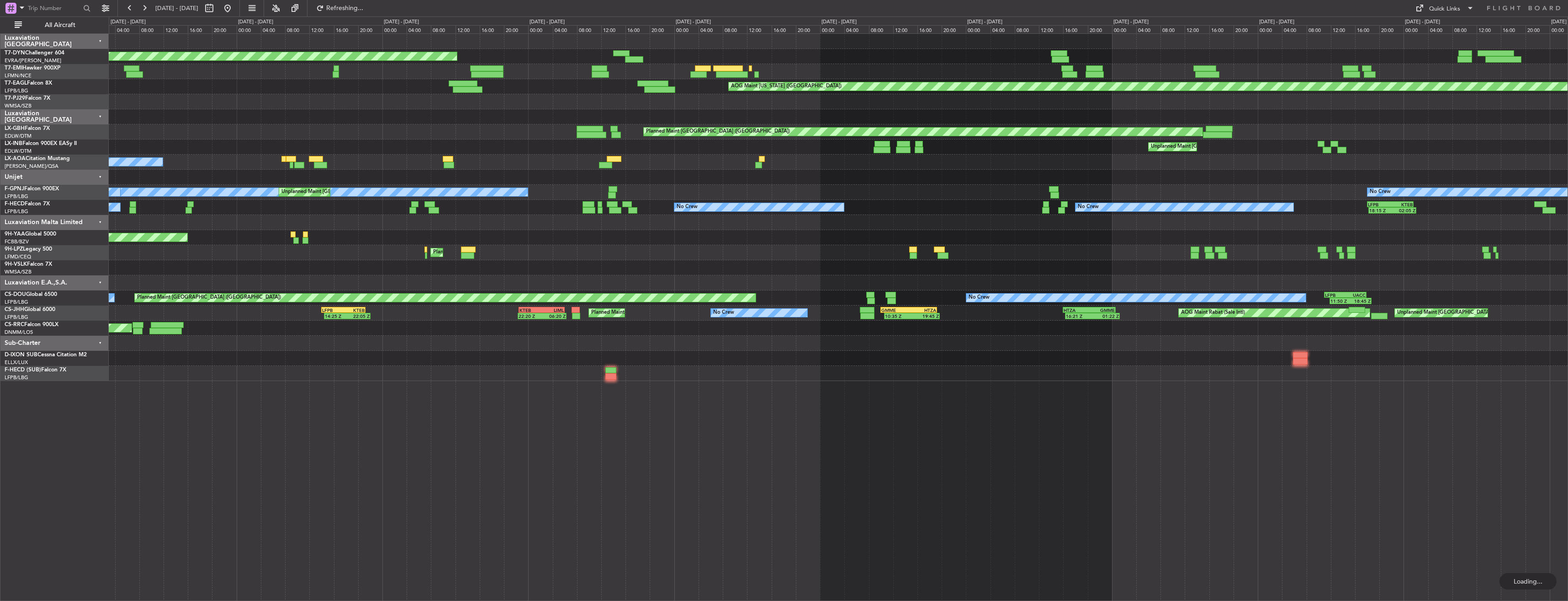
click at [817, 163] on div "A/C Unavailable [GEOGRAPHIC_DATA]" at bounding box center [837, 162] width 1459 height 15
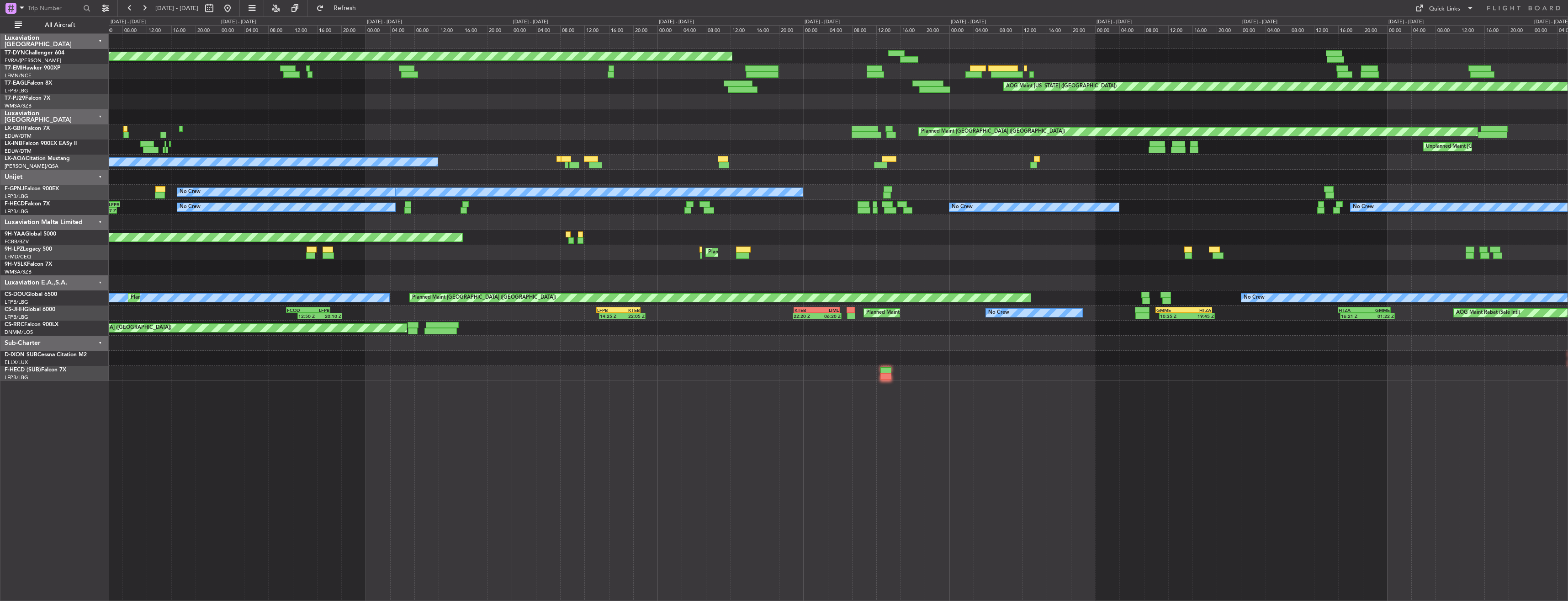
click at [788, 166] on div "Planned Maint Riga (Riga Intl) AOG Maint [GEOGRAPHIC_DATA] (Al Maktoum Intl) AO…" at bounding box center [837, 208] width 1459 height 347
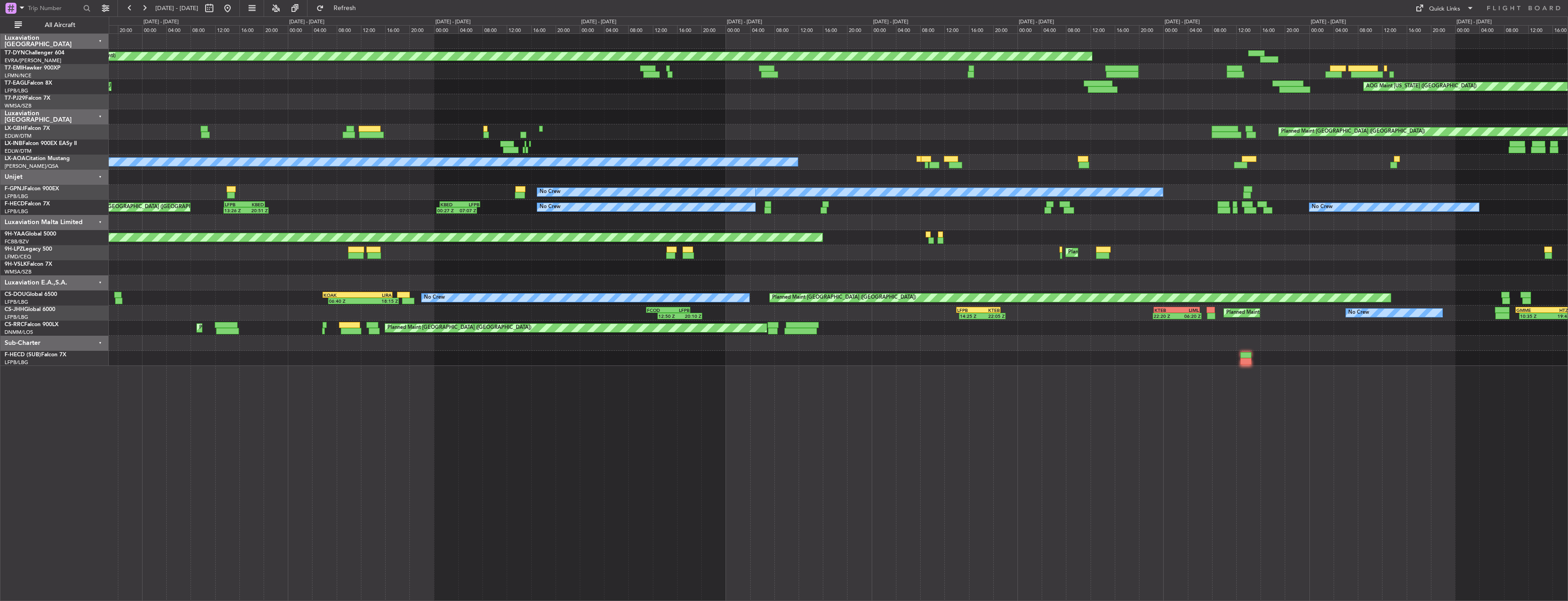
click at [936, 157] on div "A/C Unavailable [GEOGRAPHIC_DATA]" at bounding box center [837, 162] width 1459 height 15
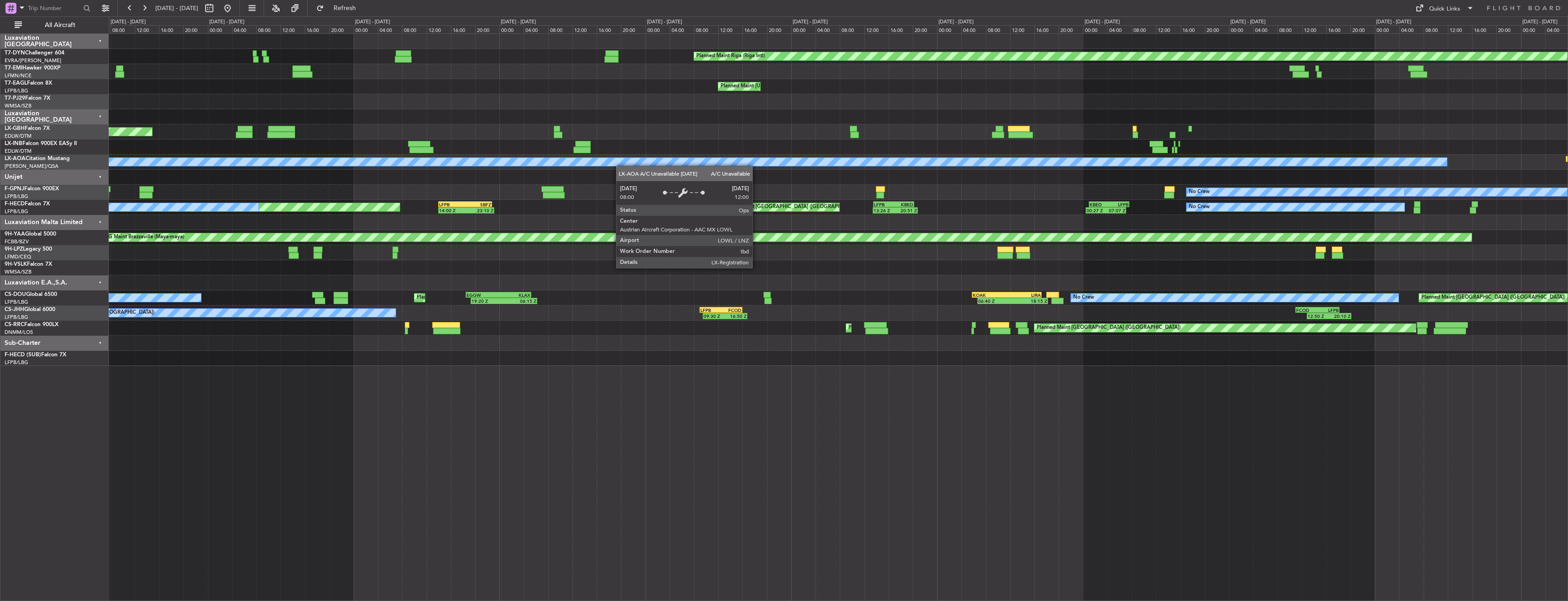
click at [1034, 158] on div "A/C Unavailable [GEOGRAPHIC_DATA]" at bounding box center [837, 162] width 1459 height 15
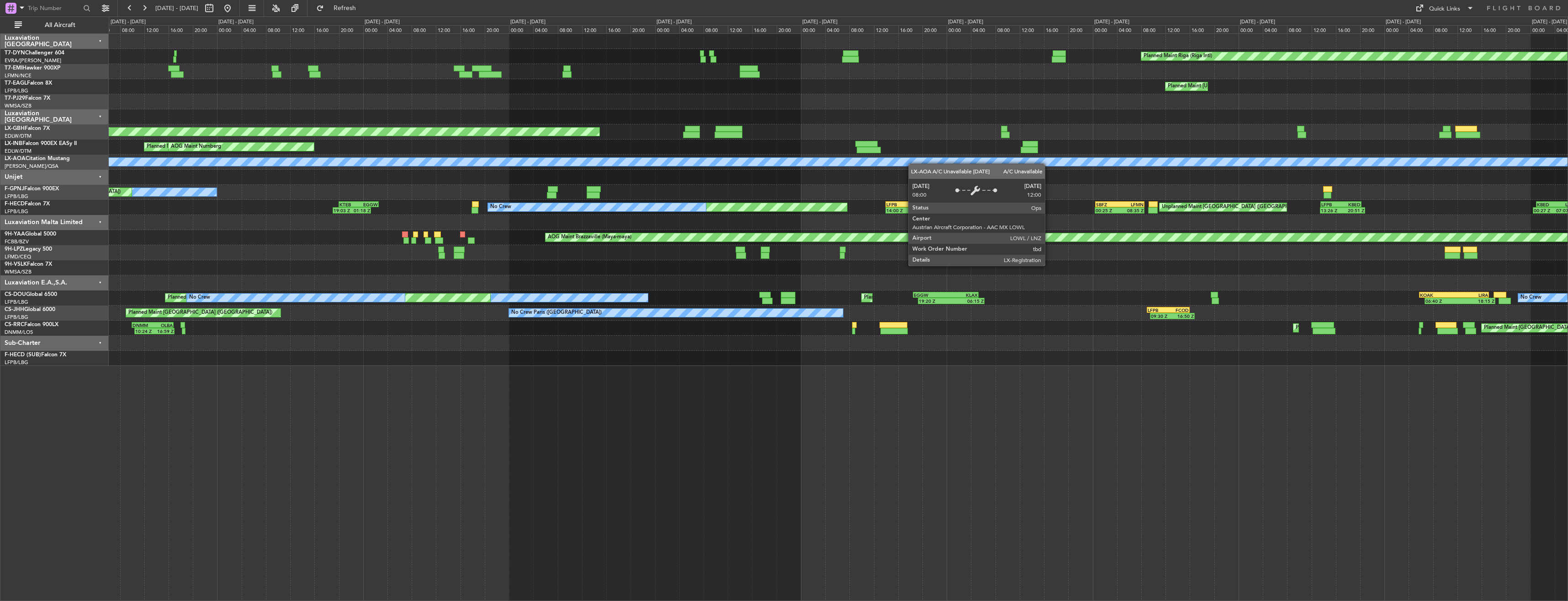
click at [1062, 161] on div "Planned Maint Riga (Riga Intl) Planned Maint [US_STATE] ([GEOGRAPHIC_DATA]) Pla…" at bounding box center [837, 200] width 1459 height 332
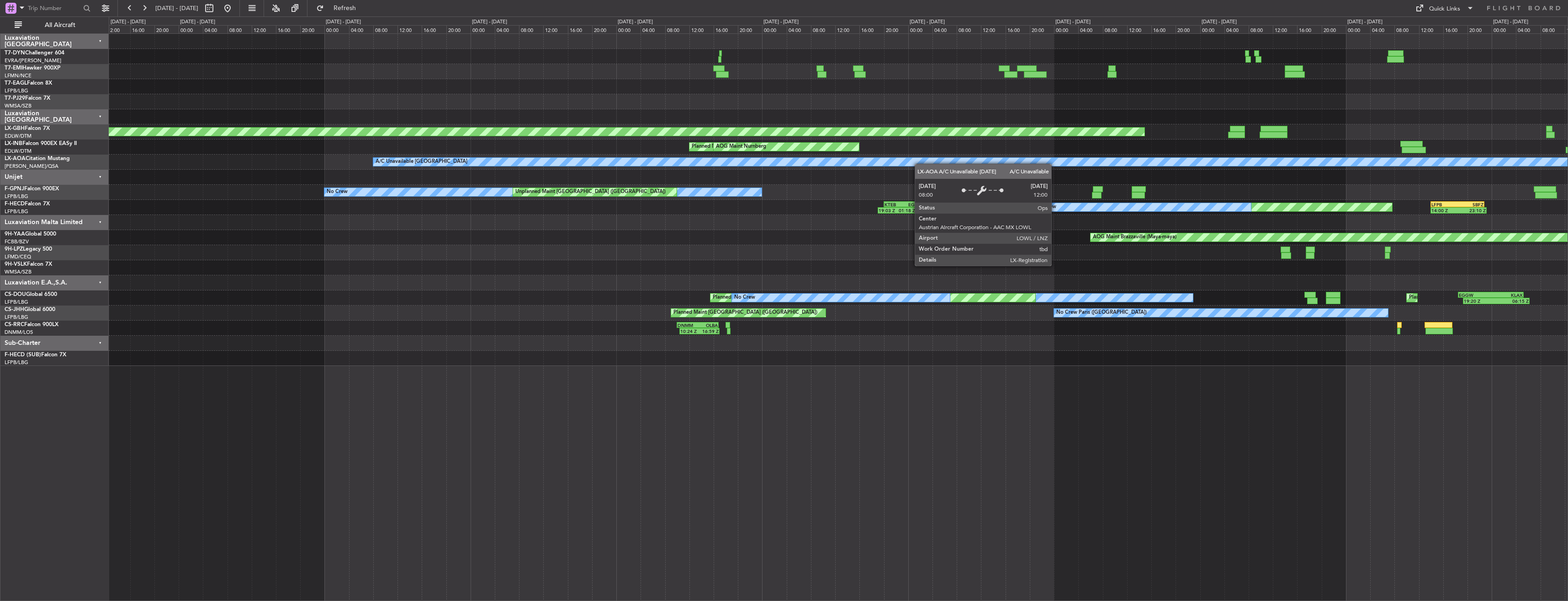
click at [1129, 155] on div "Planned Maint Riga (Riga Intl) Planned Maint [US_STATE] ([GEOGRAPHIC_DATA]) Pla…" at bounding box center [837, 200] width 1459 height 332
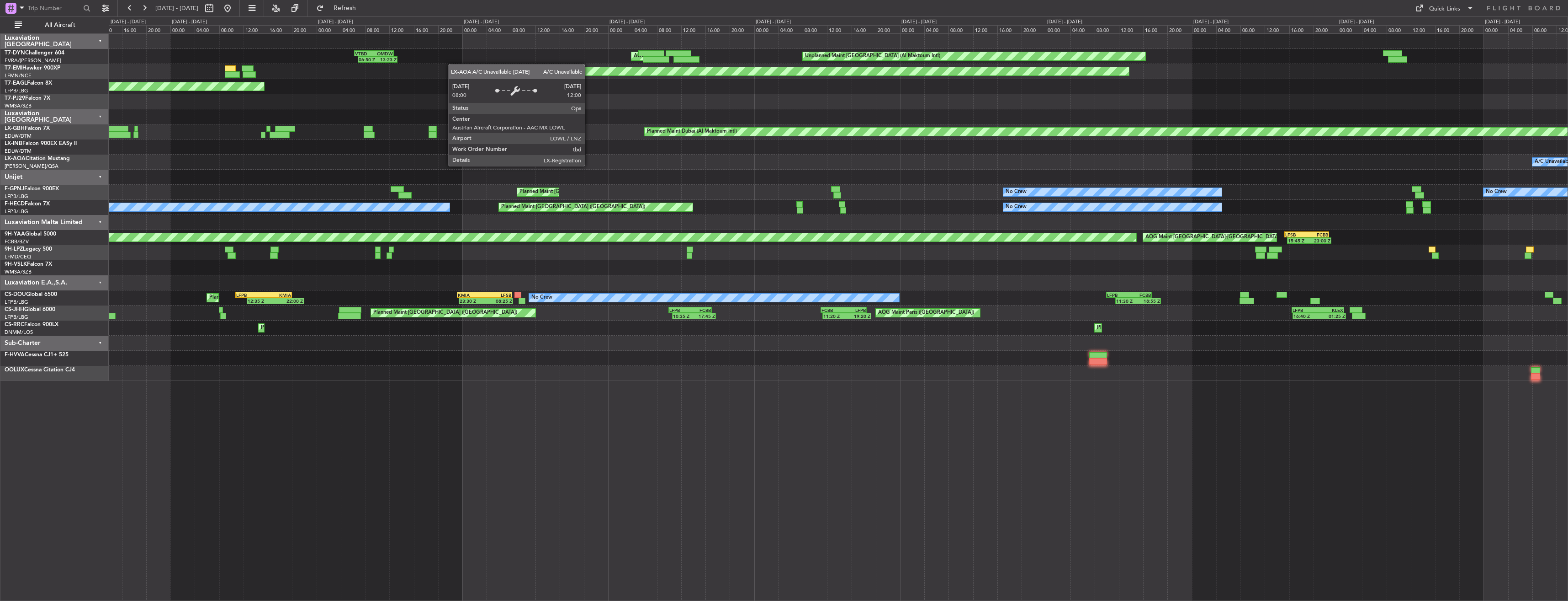
click at [932, 167] on div "A/C Unavailable [GEOGRAPHIC_DATA]" at bounding box center [837, 162] width 1459 height 15
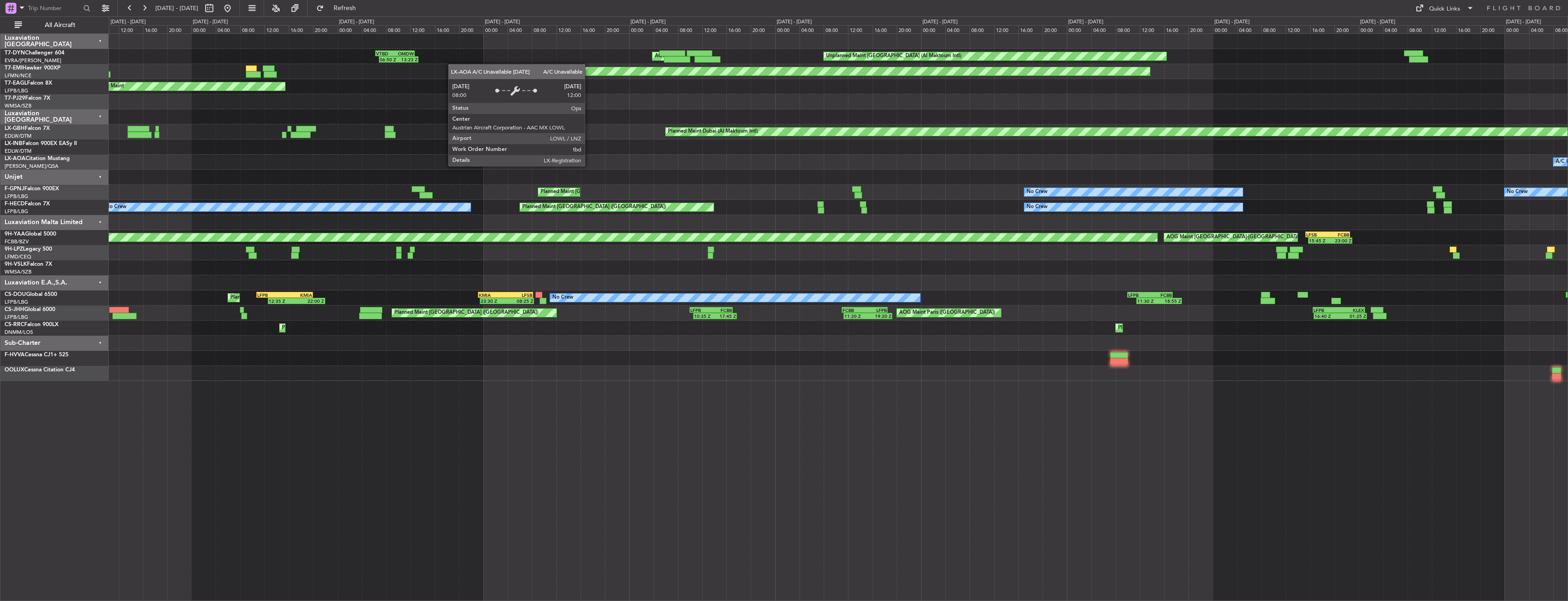
click at [820, 161] on div "A/C Unavailable [GEOGRAPHIC_DATA]" at bounding box center [837, 162] width 1459 height 15
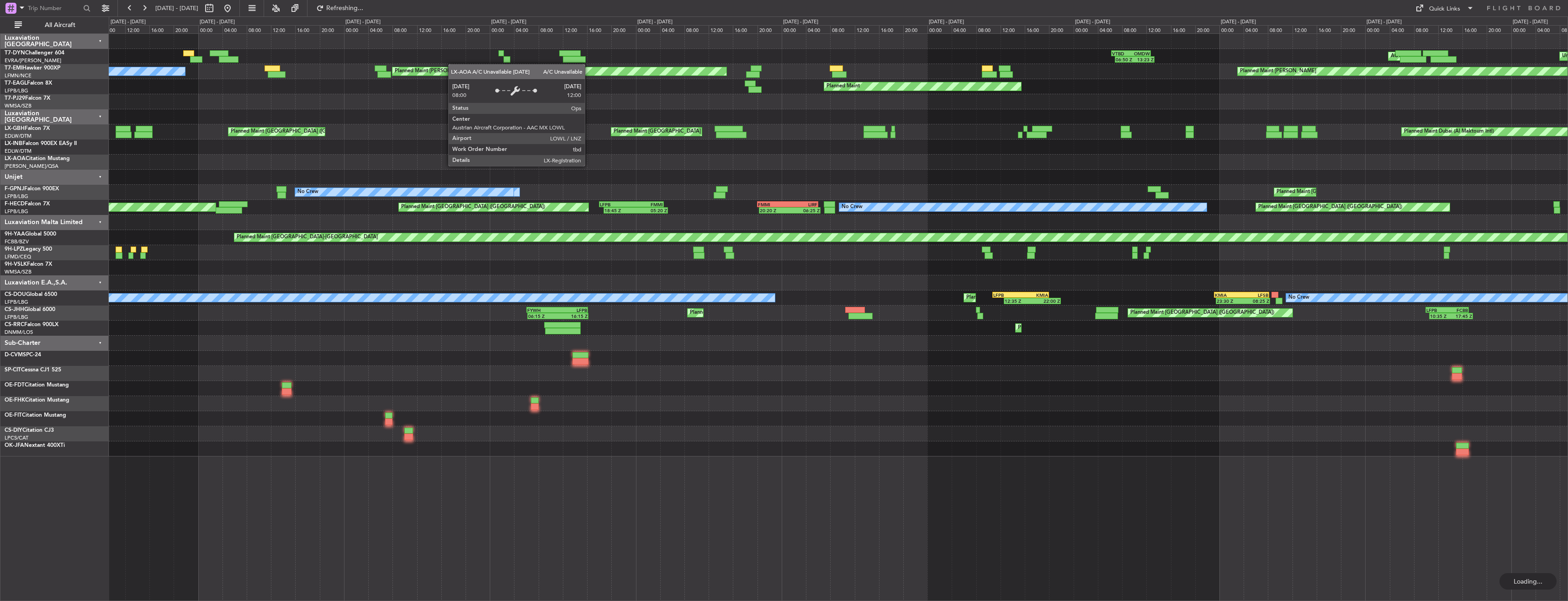
click at [1075, 152] on div "Unplanned Maint [GEOGRAPHIC_DATA] (Al Maktoum Intl) AOG Maint [GEOGRAPHIC_DATA]…" at bounding box center [837, 245] width 1459 height 422
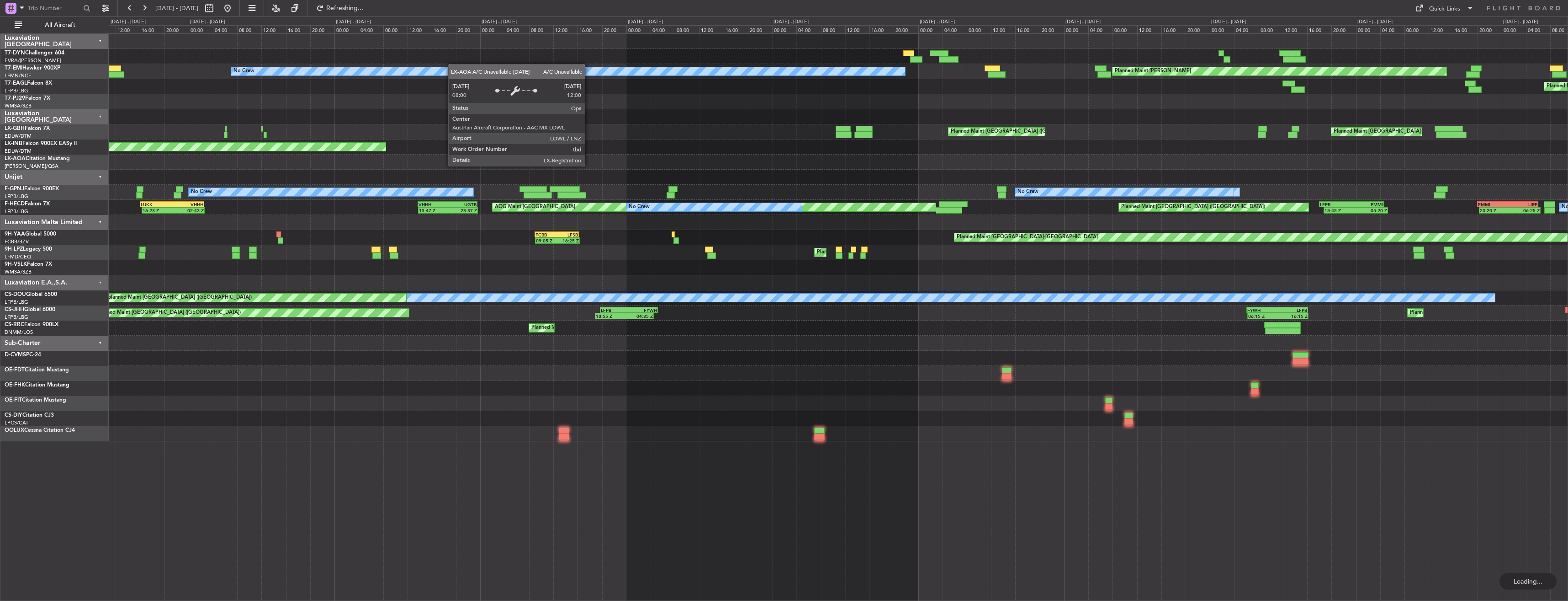
click at [1102, 165] on div at bounding box center [837, 162] width 1459 height 15
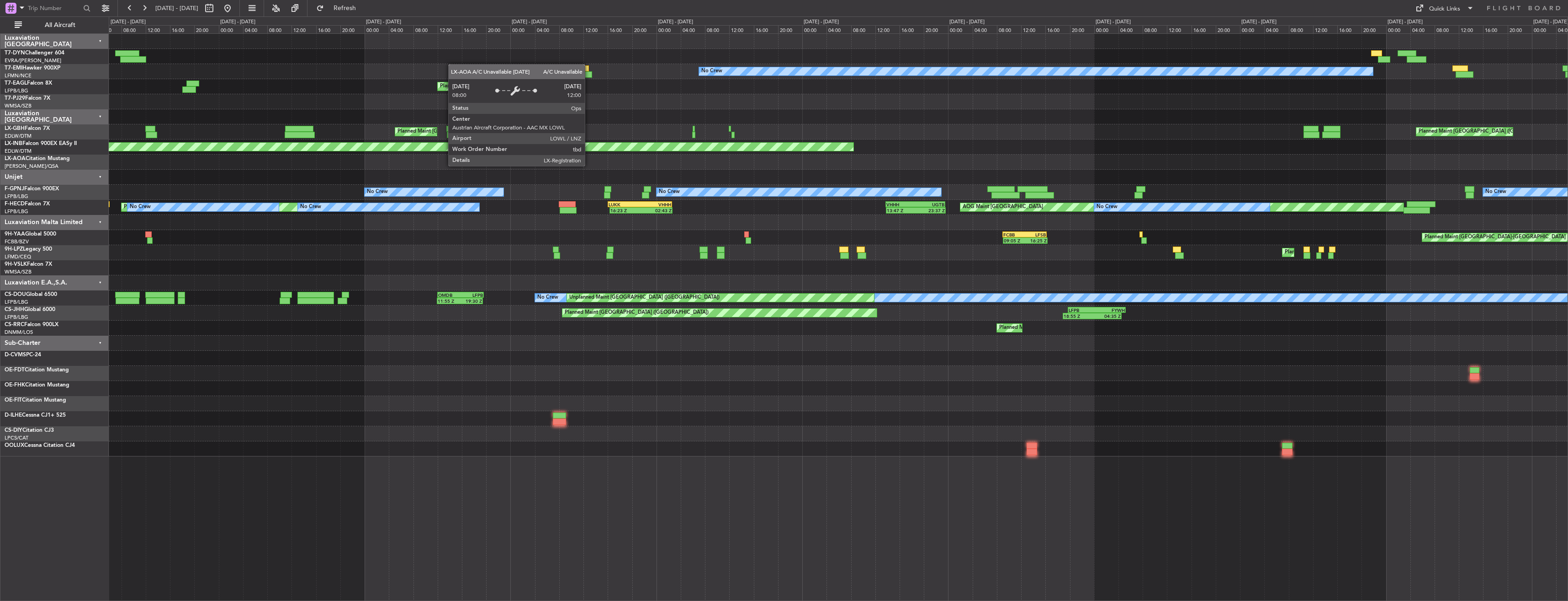
click at [899, 168] on div at bounding box center [837, 162] width 1459 height 15
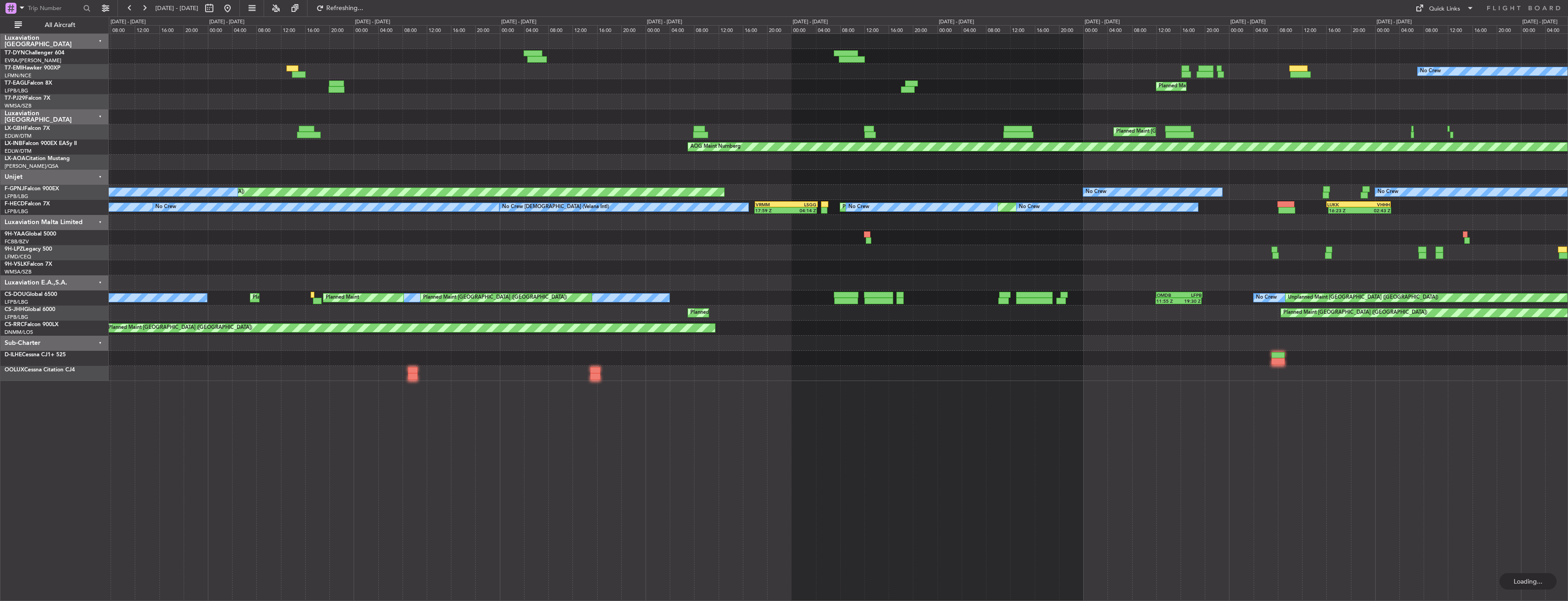
click at [1074, 155] on div at bounding box center [837, 162] width 1459 height 15
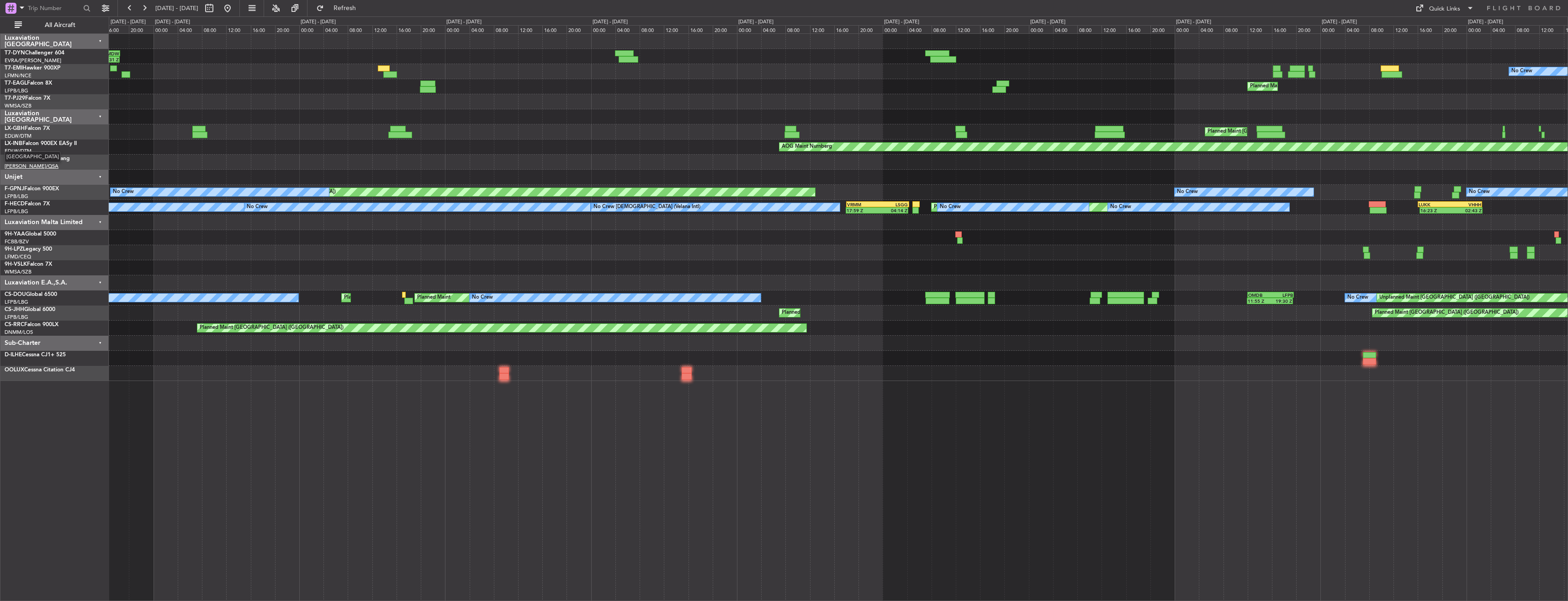
click at [26, 158] on span "[GEOGRAPHIC_DATA]" at bounding box center [32, 156] width 56 height 11
click at [56, 155] on div "LX-AOA Citation Mustang" at bounding box center [56, 159] width 103 height 9
click at [62, 156] on link "LX-AOA Citation Mustang" at bounding box center [37, 158] width 65 height 5
click at [27, 159] on link "LX-AOA Citation Mustang" at bounding box center [37, 158] width 65 height 5
click at [235, 9] on button at bounding box center [227, 8] width 15 height 15
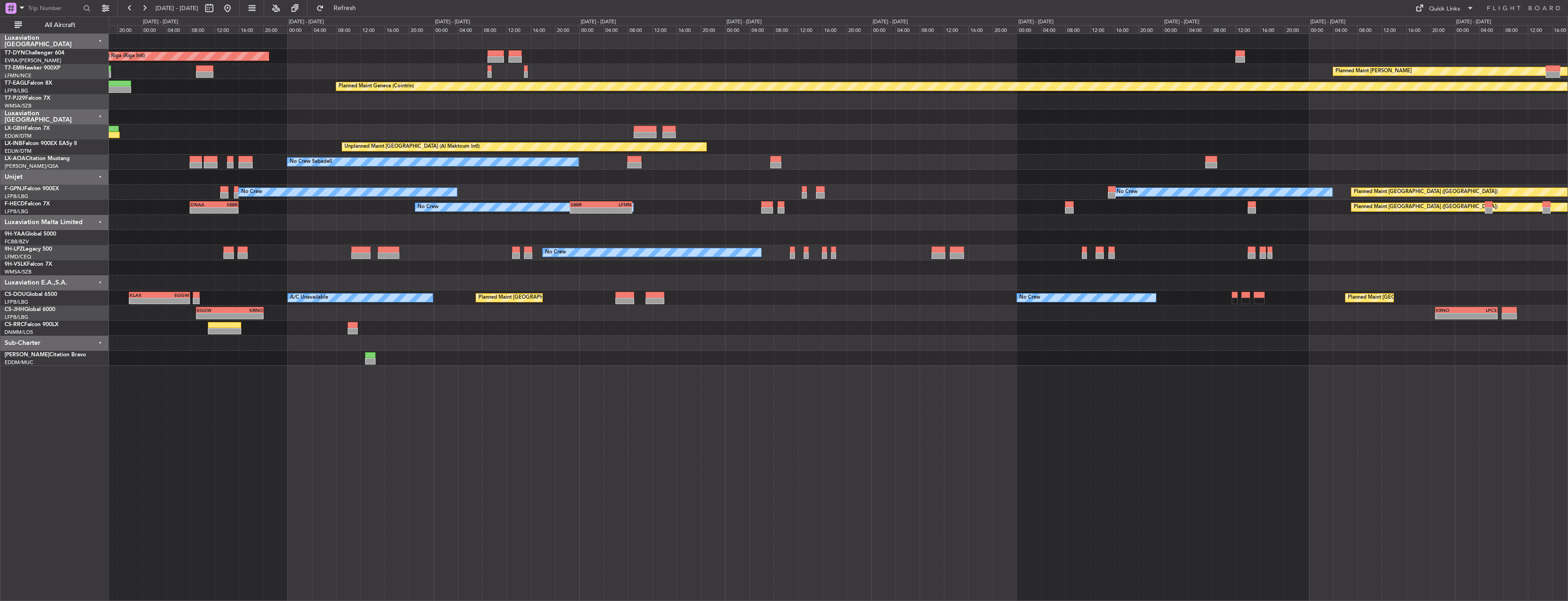
click at [755, 213] on div "AOG Maint Riga (Riga Intl) Planned Maint [GEOGRAPHIC_DATA]-[GEOGRAPHIC_DATA] Pl…" at bounding box center [837, 200] width 1459 height 332
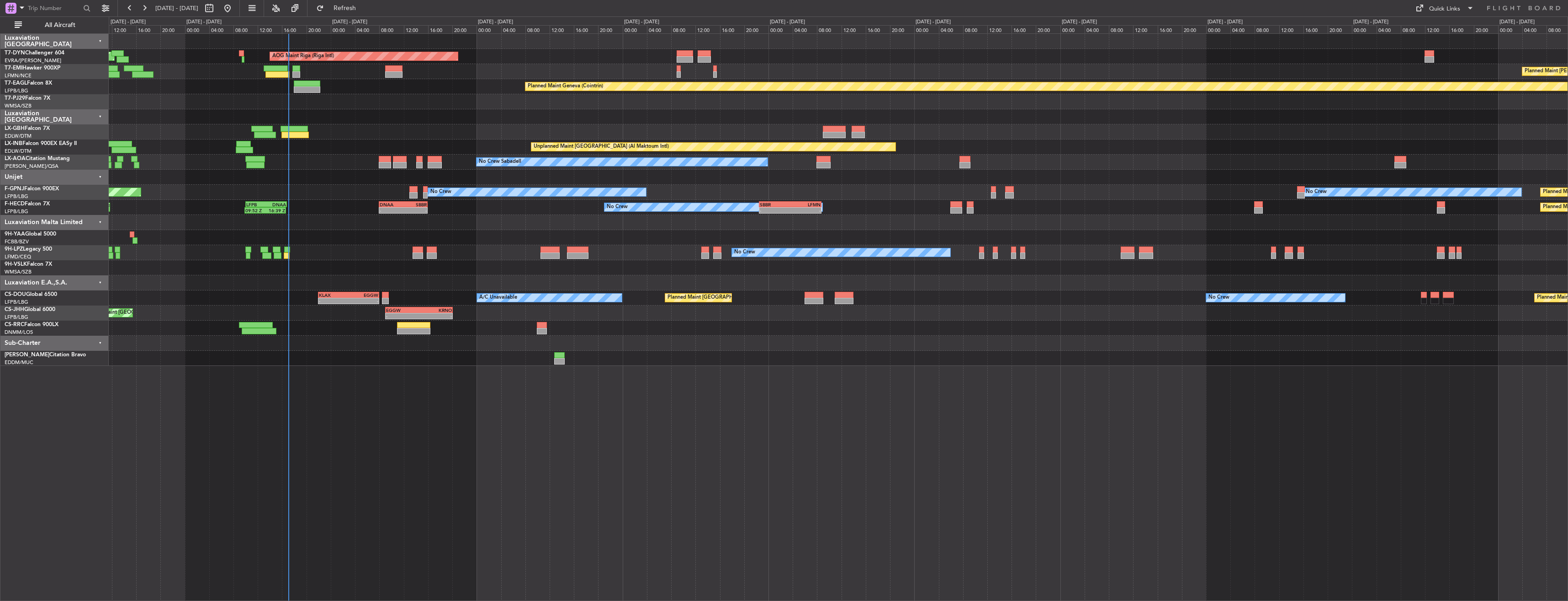
click at [508, 213] on div "No Crew - - DNAA 08:00 Z SBBR 16:00 Z - - SBBR 22:30 Z LFMN 08:45 Z LFPB 10:00 …" at bounding box center [837, 208] width 1459 height 15
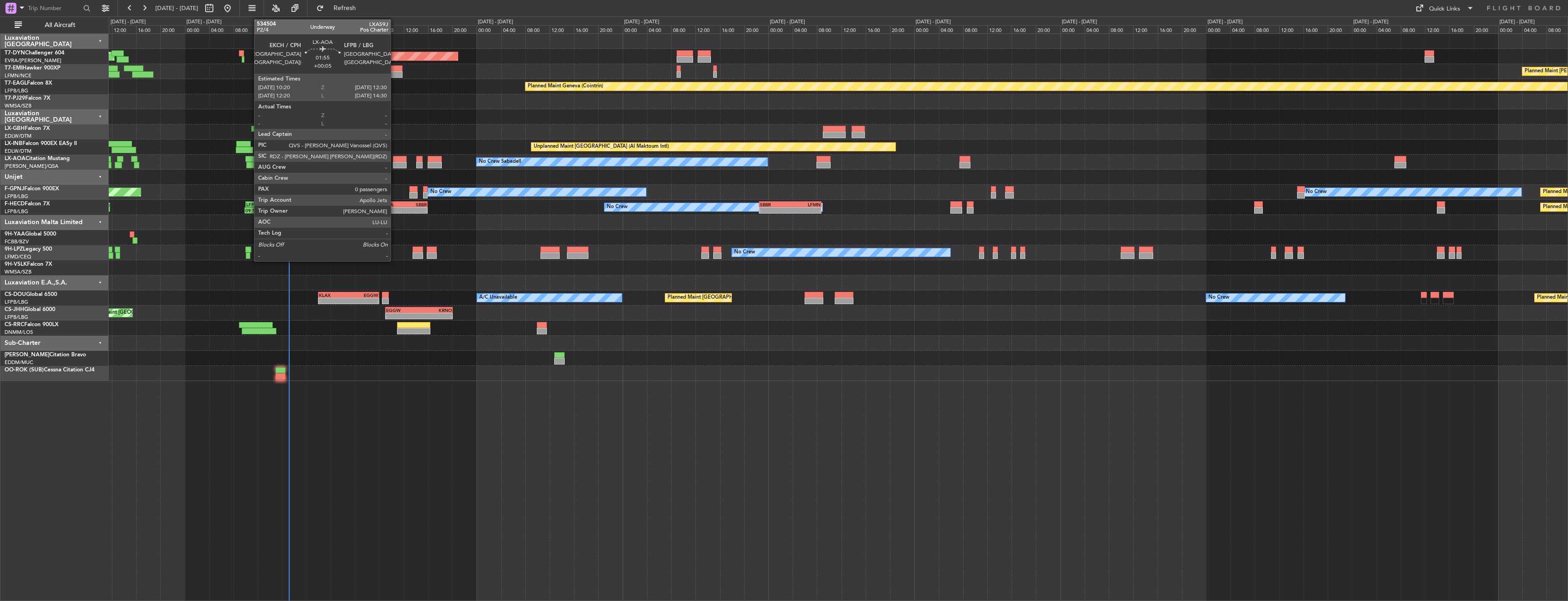
click at [395, 157] on div at bounding box center [400, 158] width 14 height 6
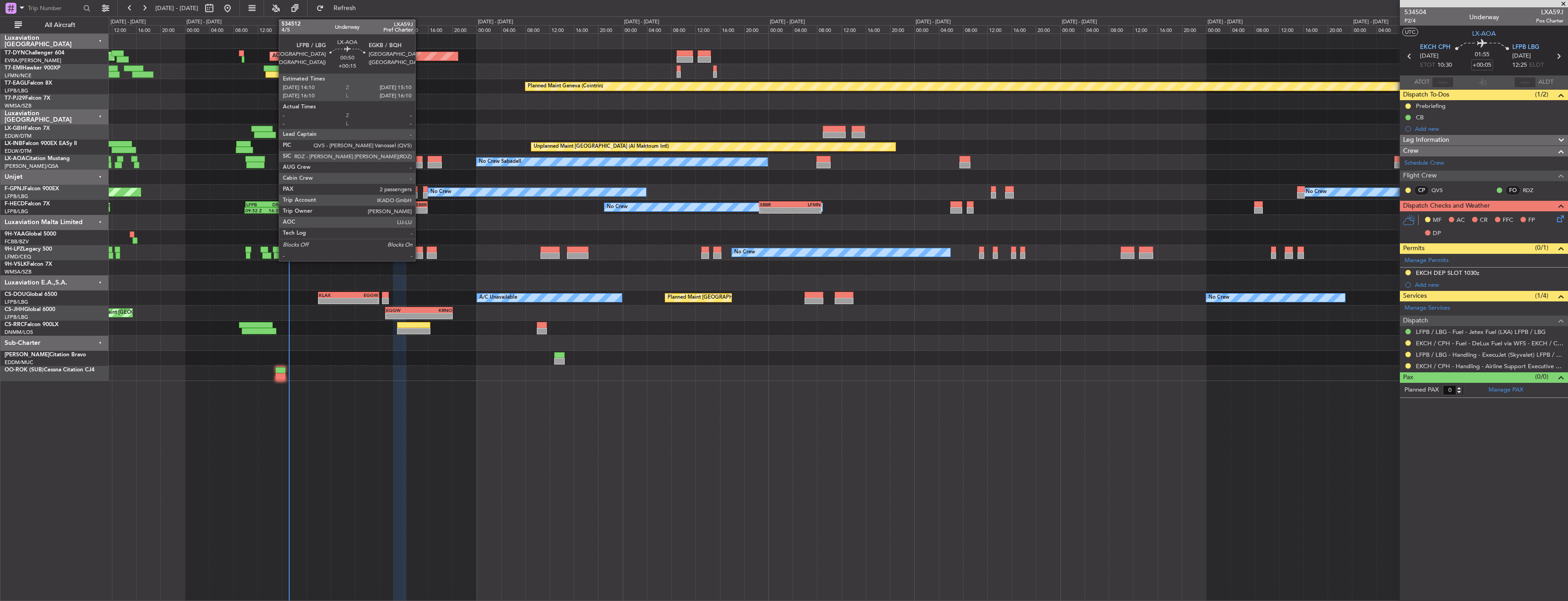
click at [420, 161] on div at bounding box center [419, 158] width 6 height 6
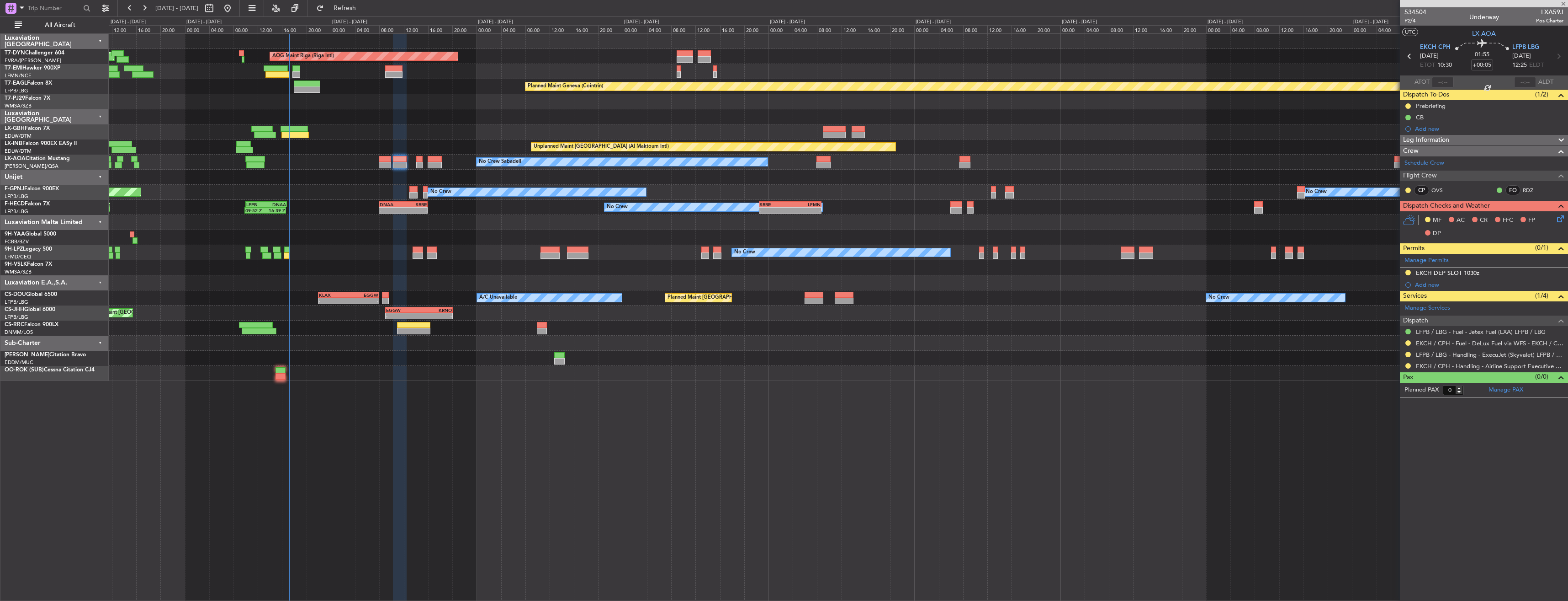
type input "+00:15"
type input "2"
